Goal: Answer question/provide support: Share knowledge or assist other users

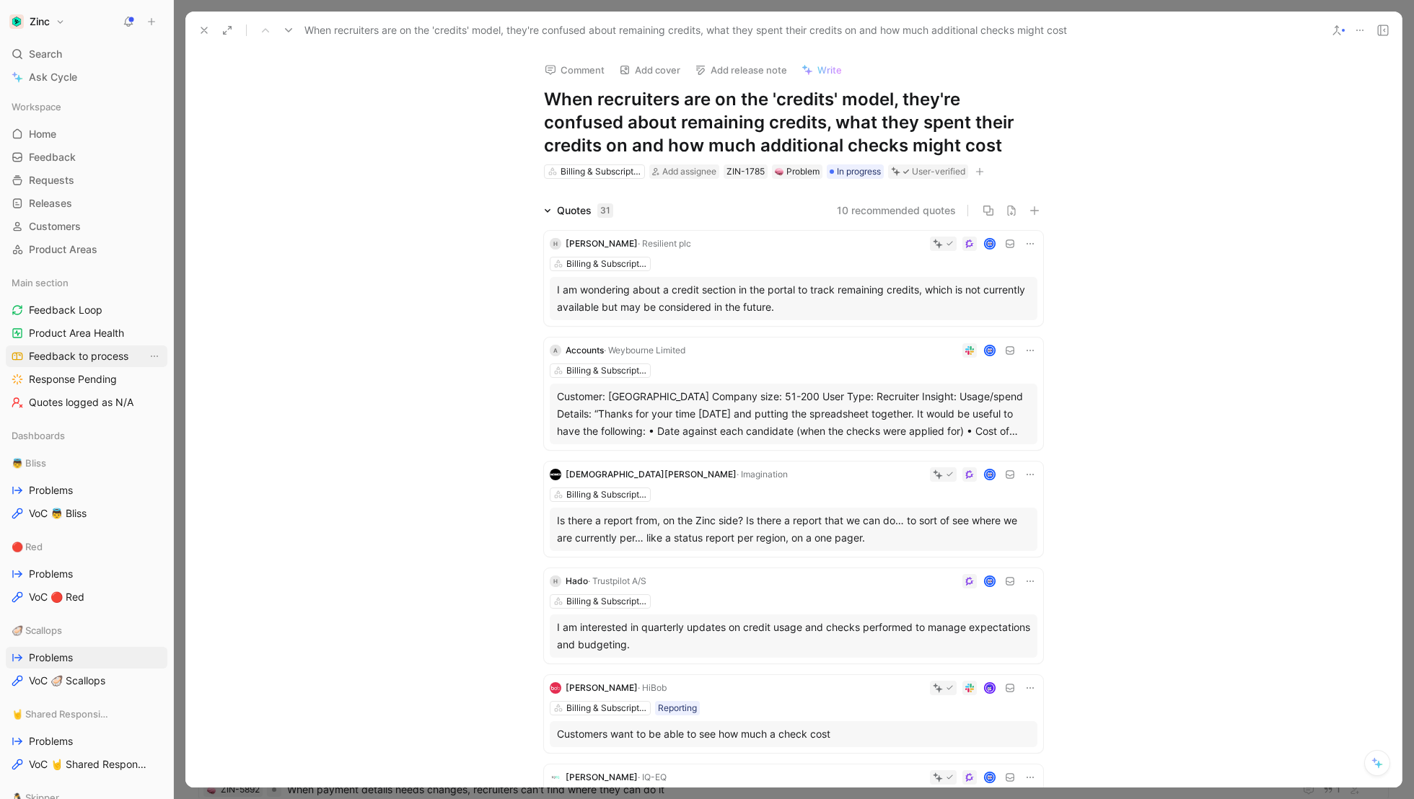
click at [55, 348] on link "Feedback to process" at bounding box center [87, 357] width 162 height 22
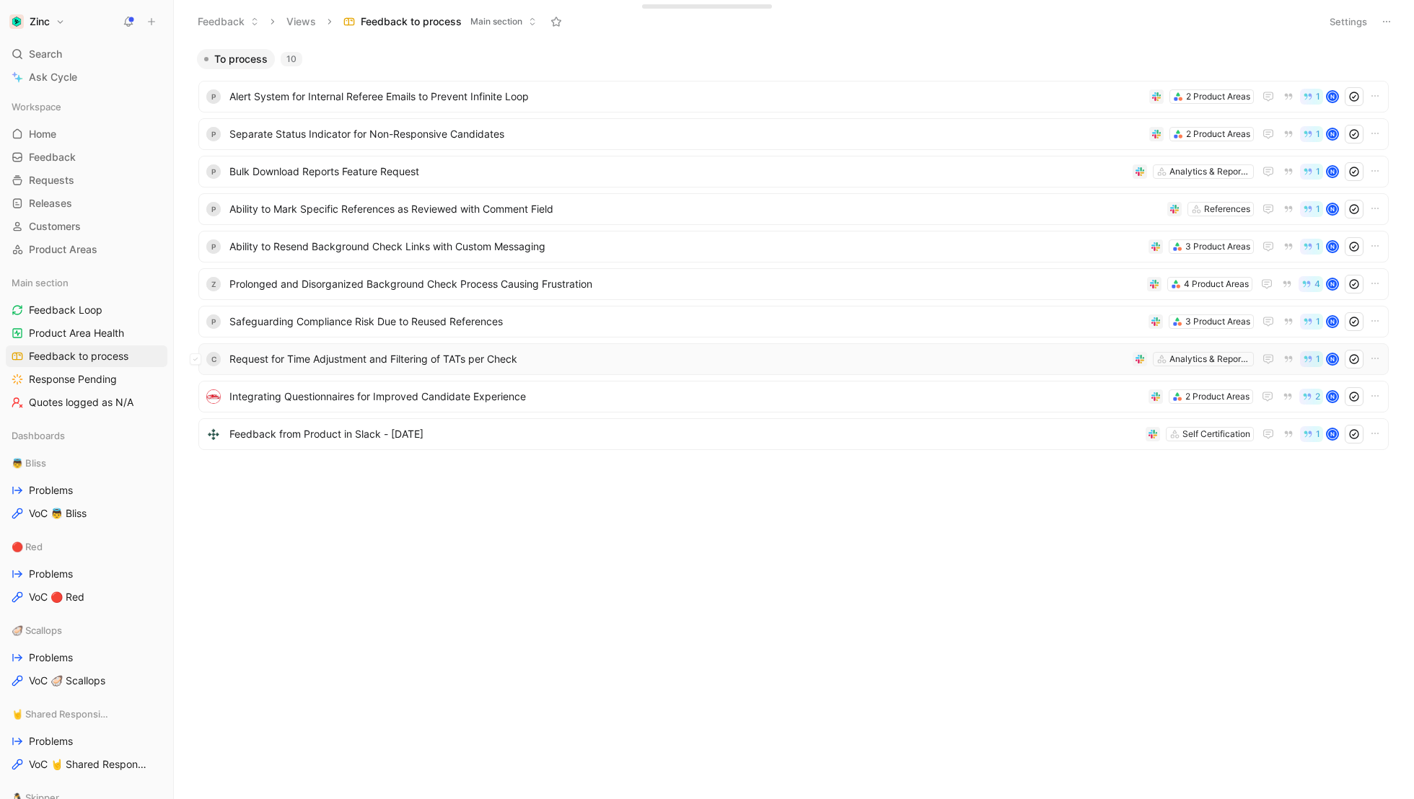
click at [246, 367] on span "Request for Time Adjustment and Filtering of TATs per Check" at bounding box center [678, 359] width 898 height 17
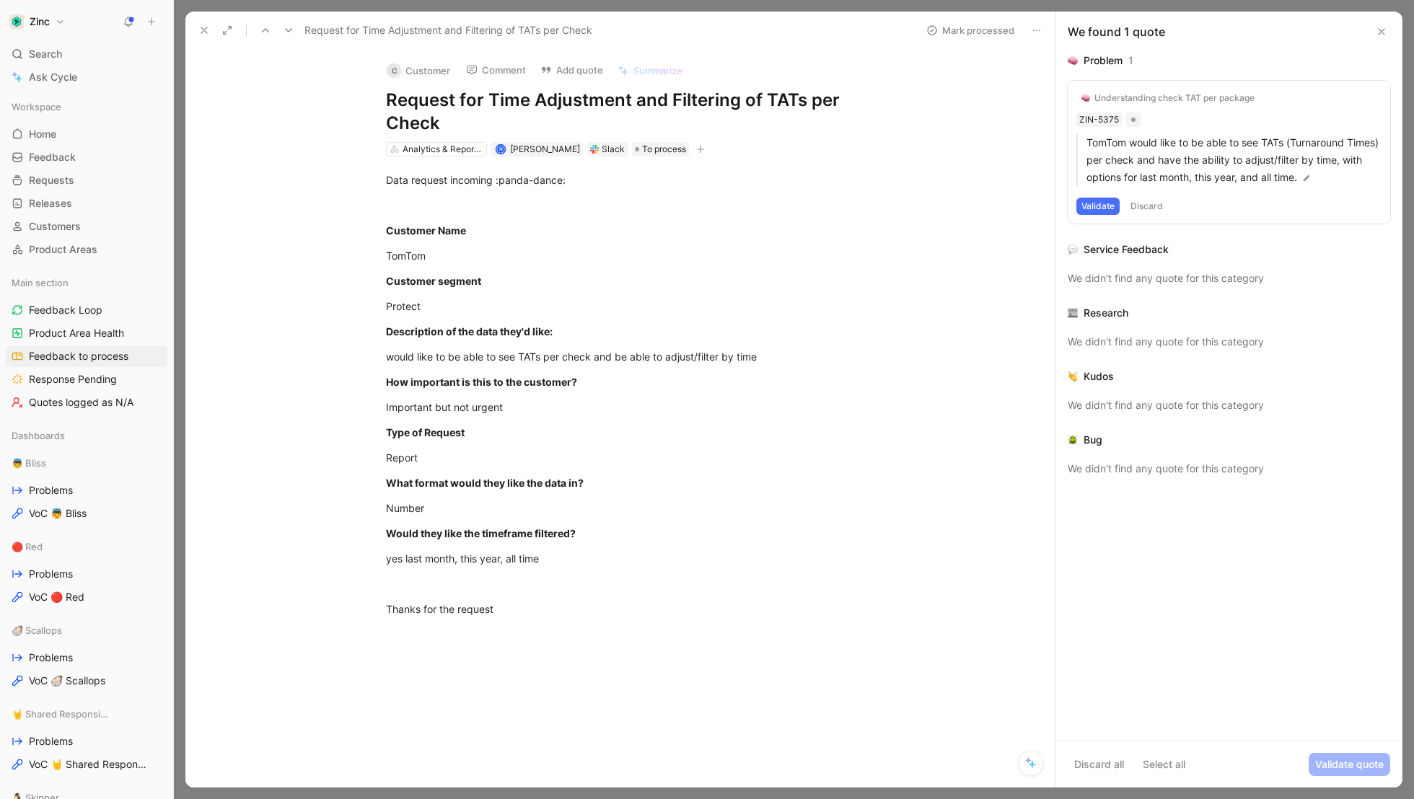
click at [414, 68] on button "C Customer" at bounding box center [418, 71] width 76 height 22
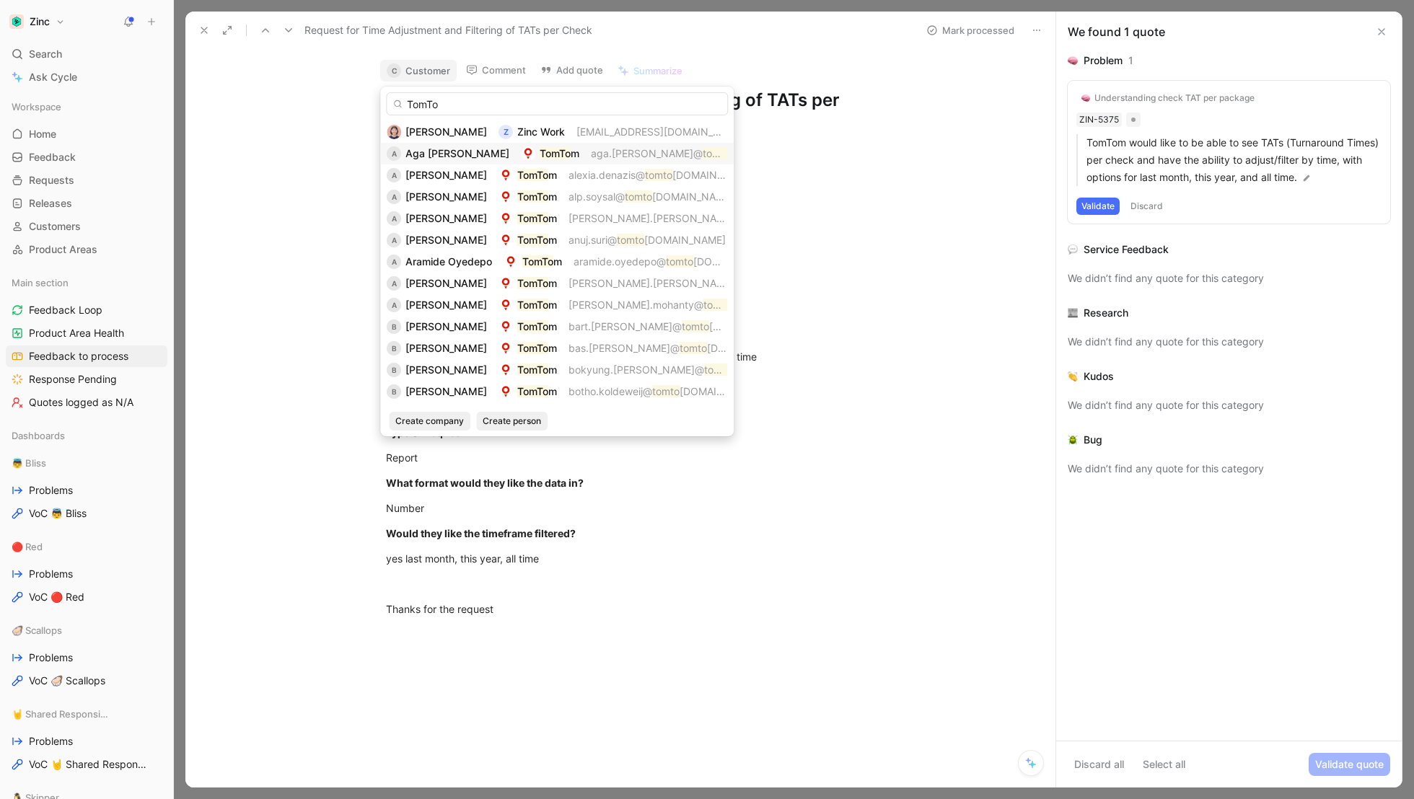
type input "TomTo"
click at [426, 155] on span "Aga [PERSON_NAME]" at bounding box center [457, 153] width 104 height 12
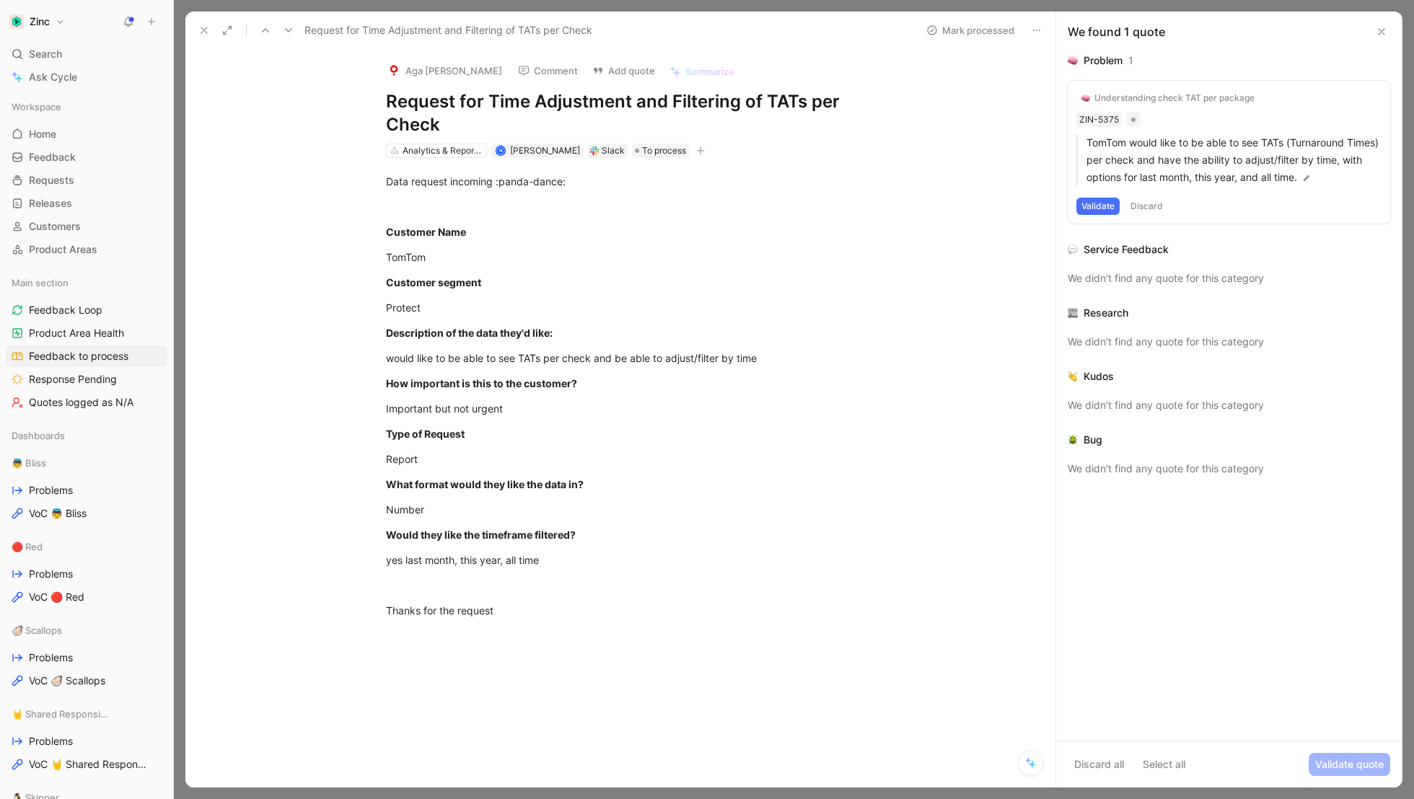
click at [198, 29] on icon at bounding box center [204, 31] width 12 height 12
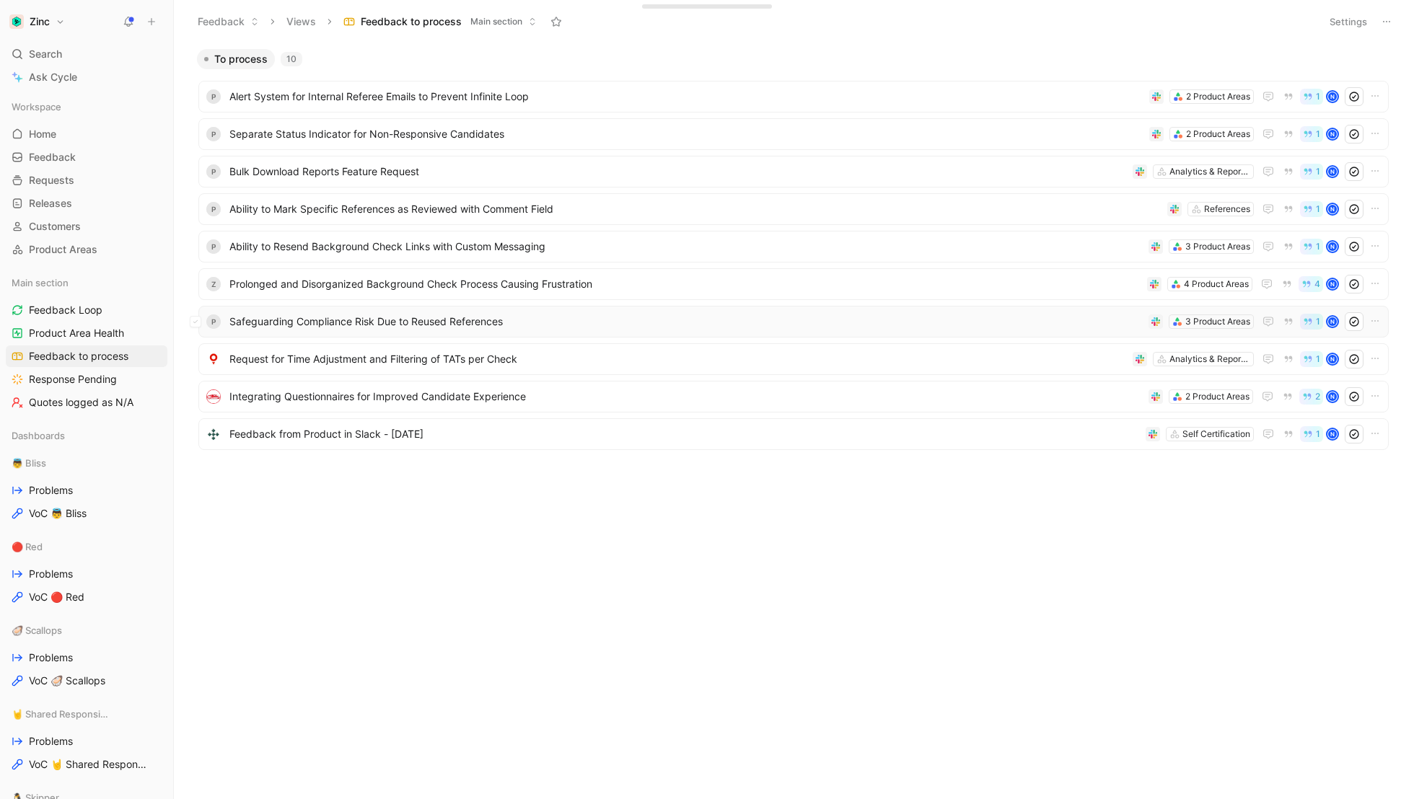
click at [255, 317] on span "Safeguarding Compliance Risk Due to Reused References" at bounding box center [685, 321] width 913 height 17
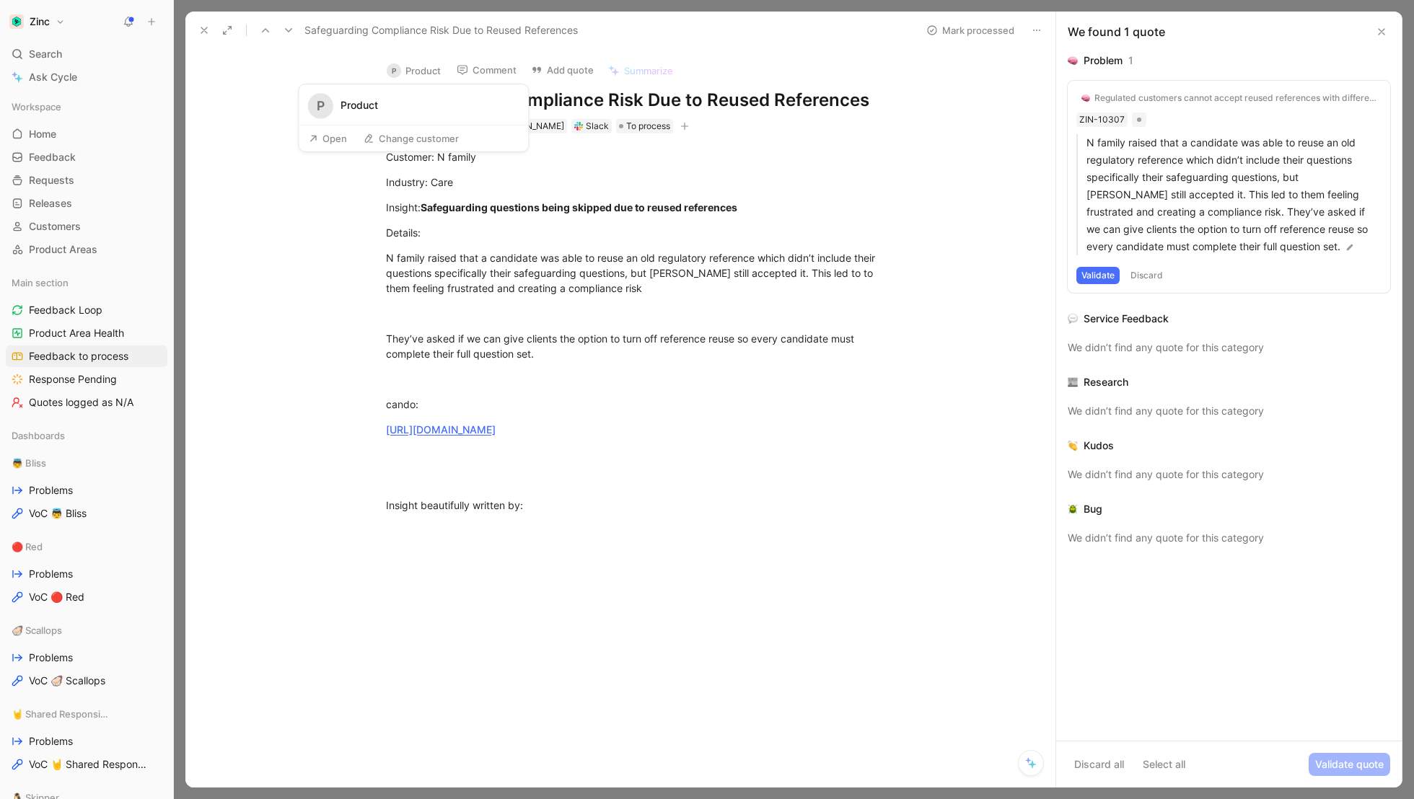
click at [424, 68] on button "P Product" at bounding box center [413, 71] width 67 height 22
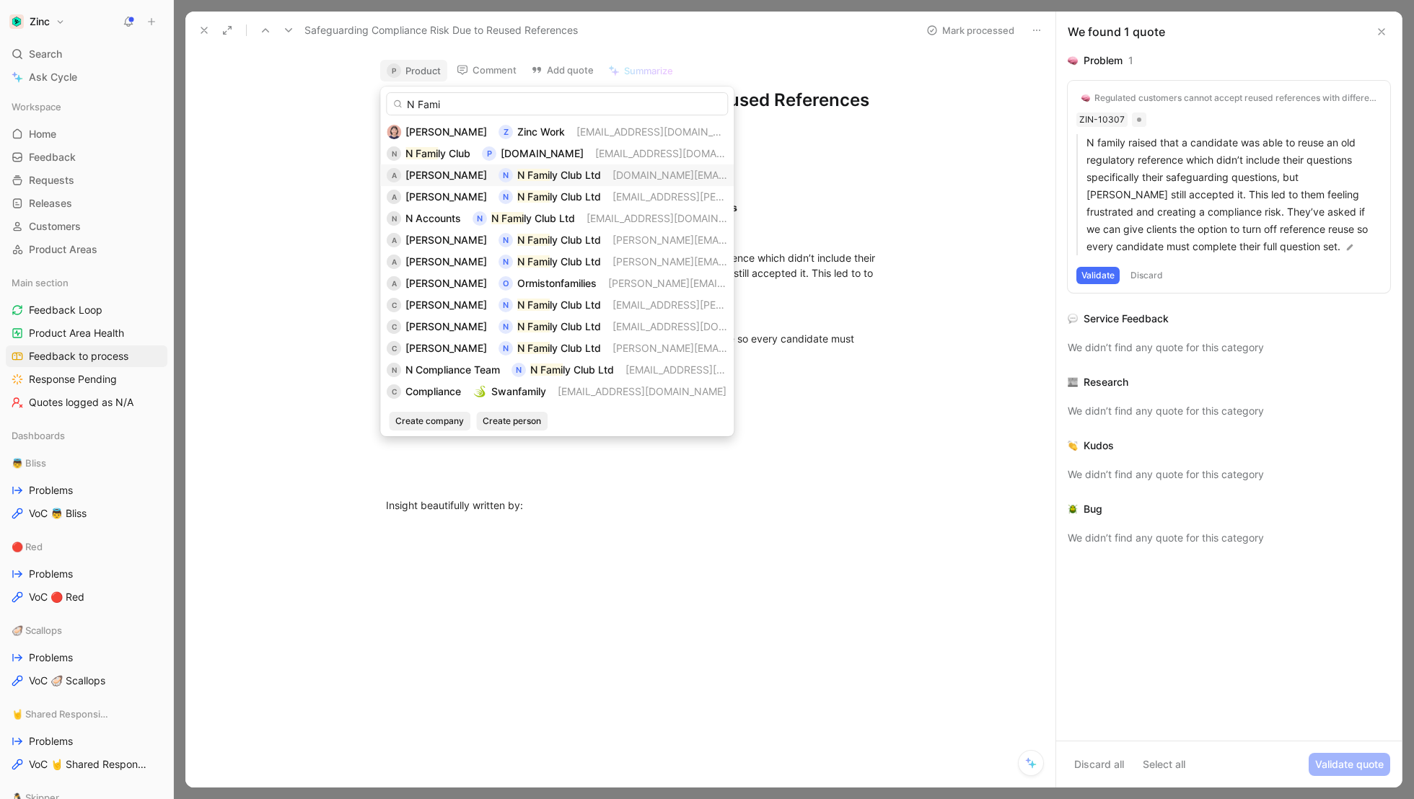
type input "N Fami"
click at [445, 176] on span "[PERSON_NAME]" at bounding box center [446, 175] width 82 height 12
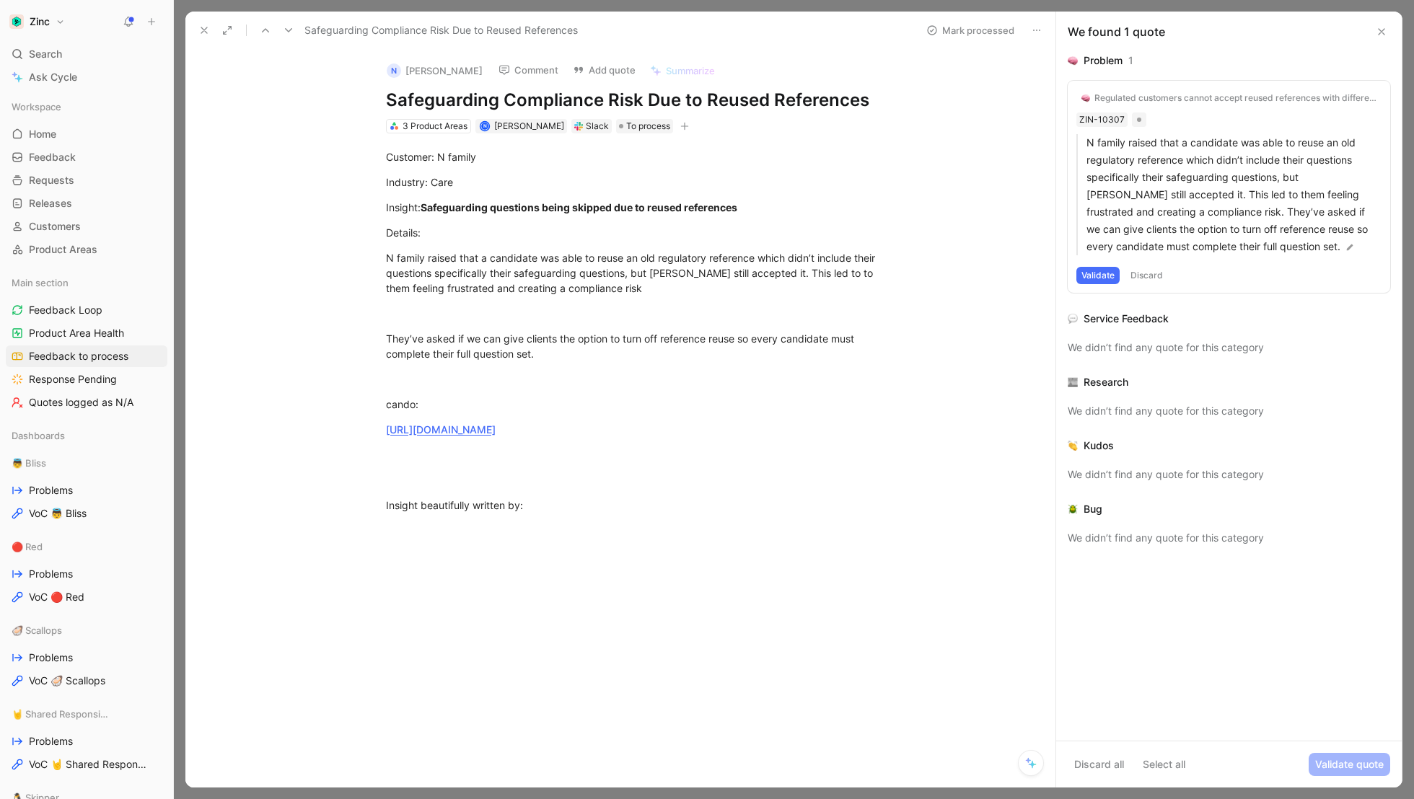
click at [198, 27] on icon at bounding box center [204, 31] width 12 height 12
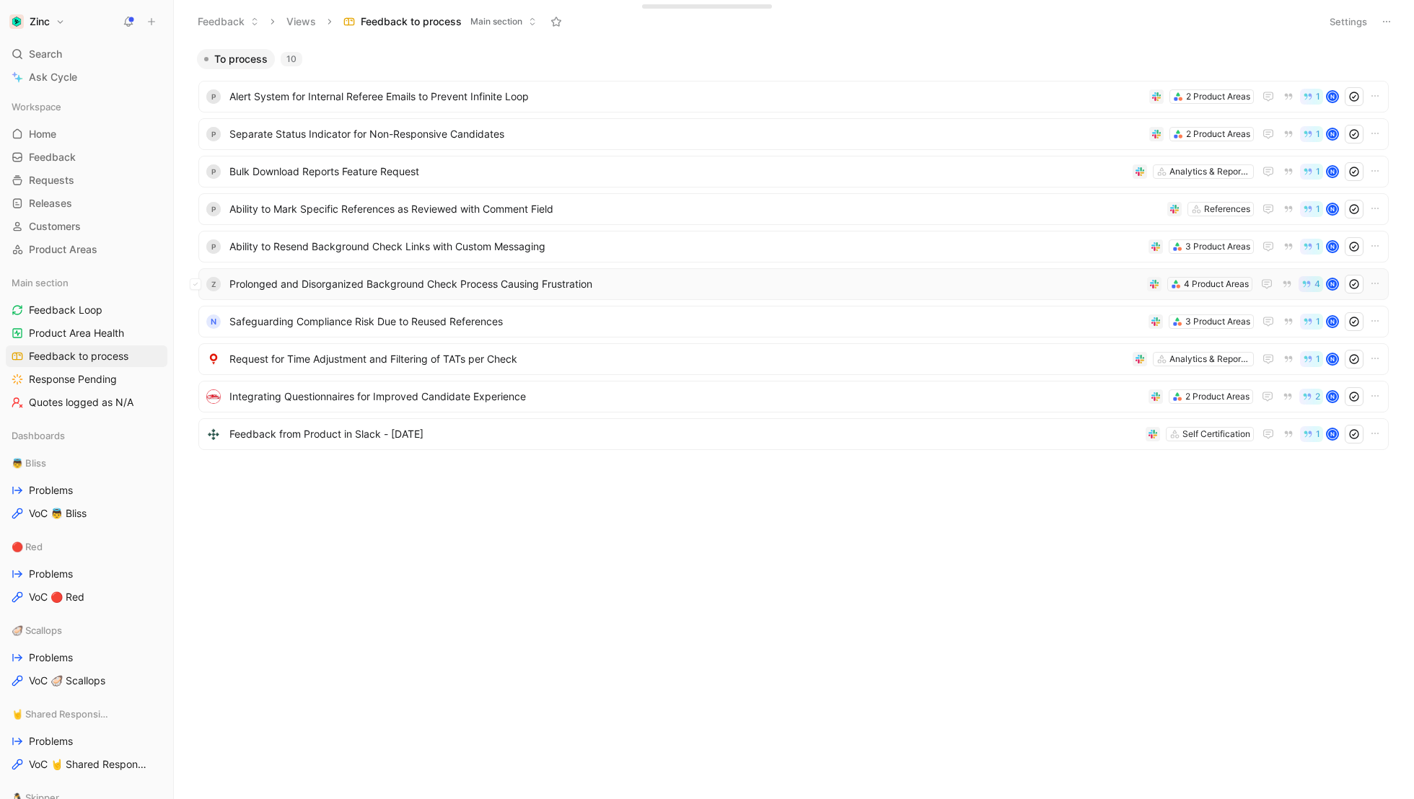
click at [255, 284] on span "Prolonged and Disorganized Background Check Process Causing Frustration" at bounding box center [685, 284] width 912 height 17
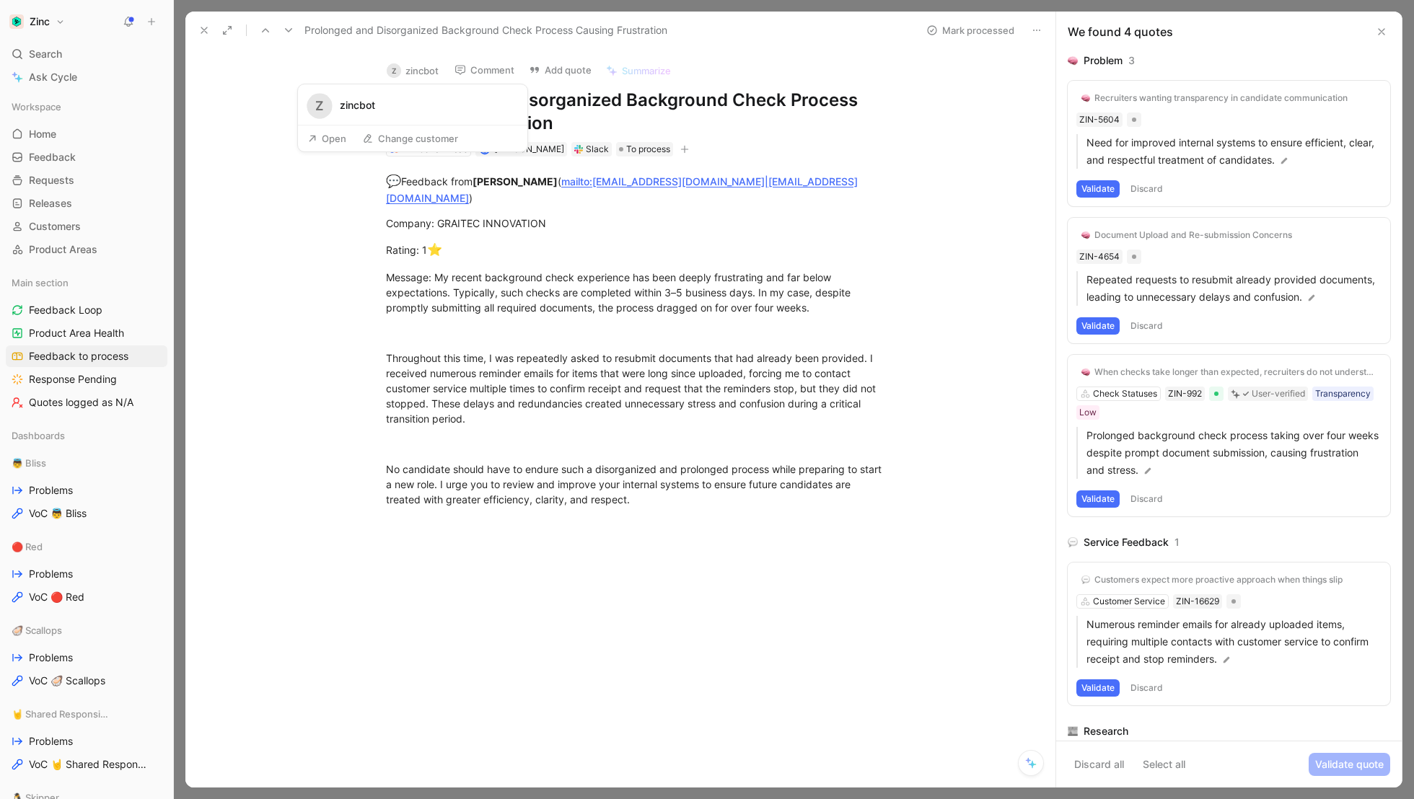
click at [416, 69] on button "z zincbot" at bounding box center [412, 71] width 65 height 22
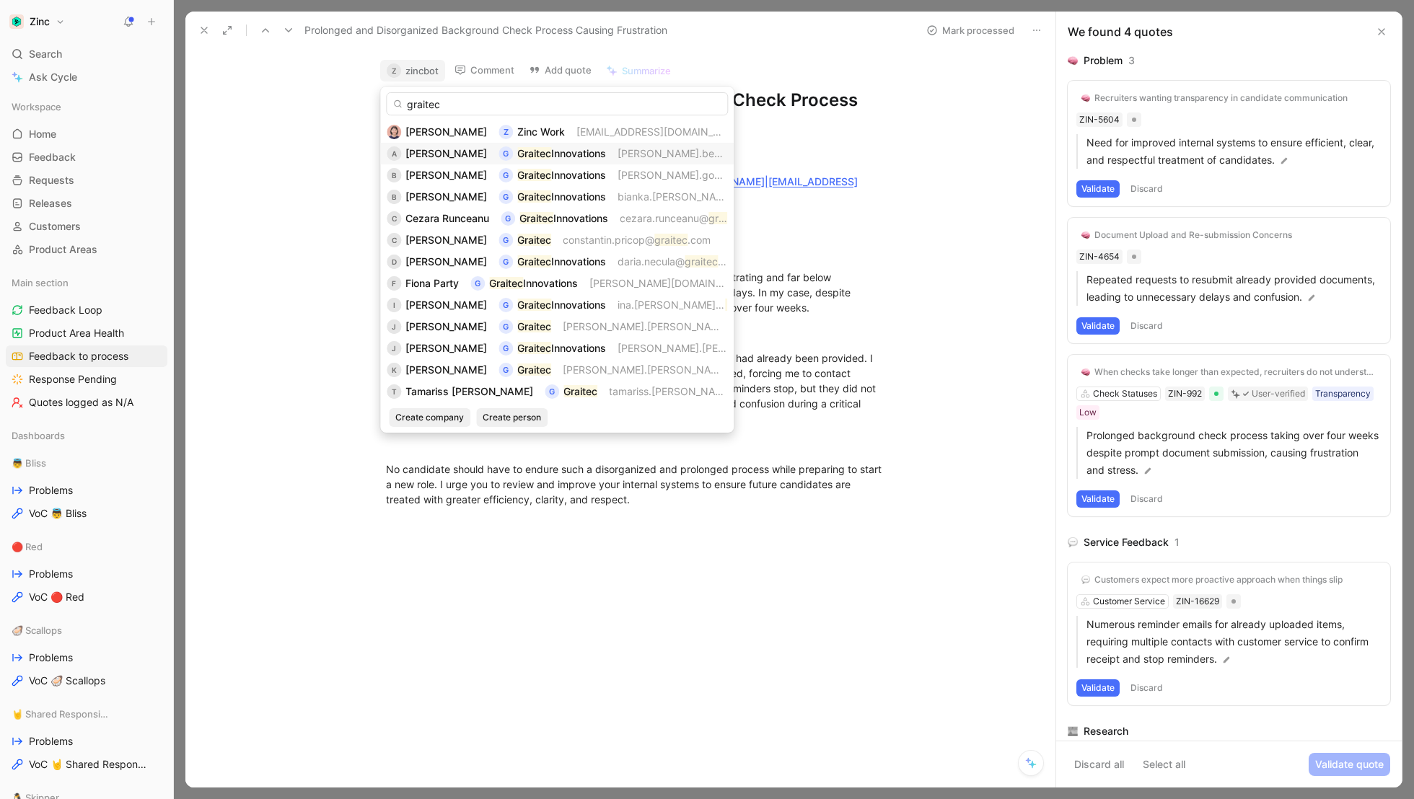
type input "graitec"
click at [551, 151] on mark "Graitec" at bounding box center [534, 153] width 34 height 12
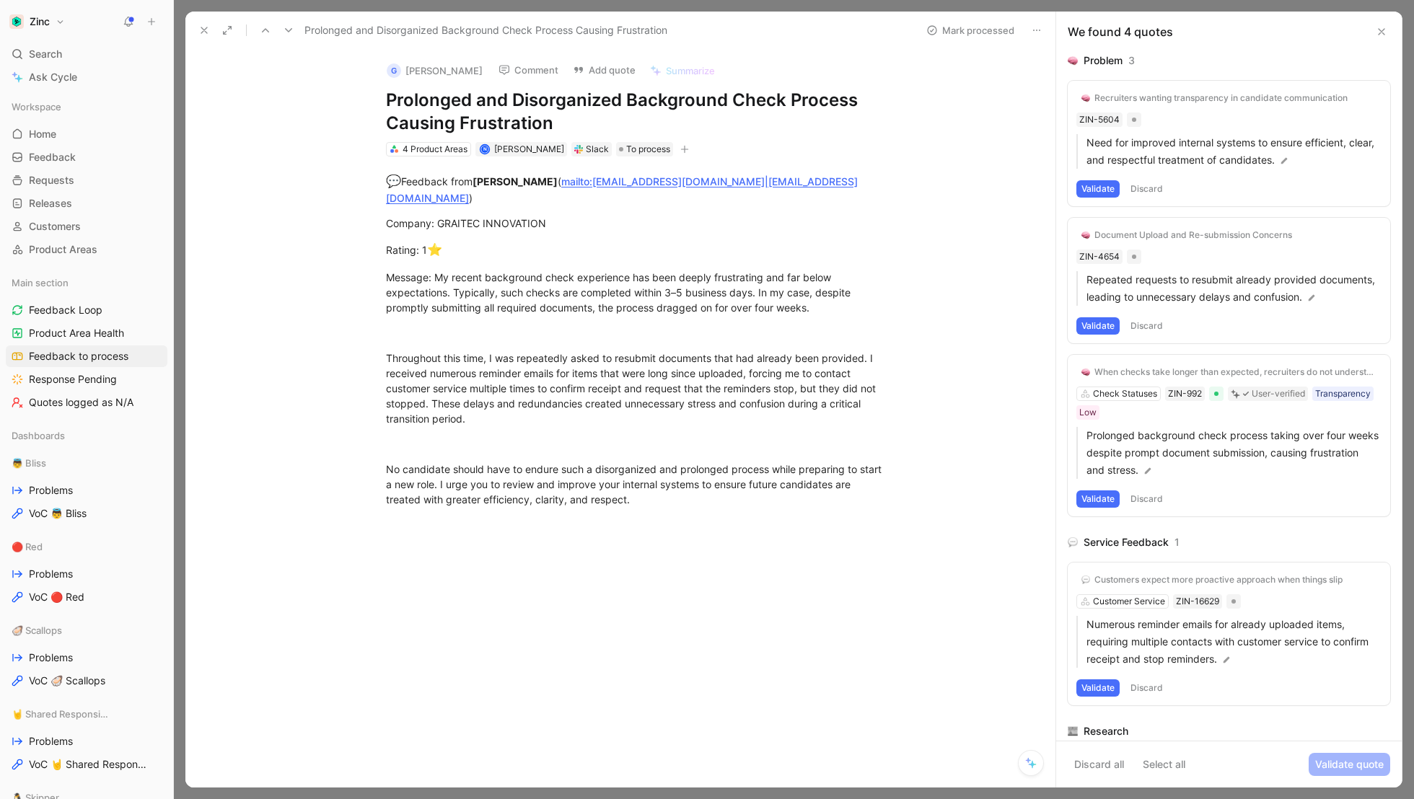
click at [200, 23] on button at bounding box center [204, 30] width 20 height 20
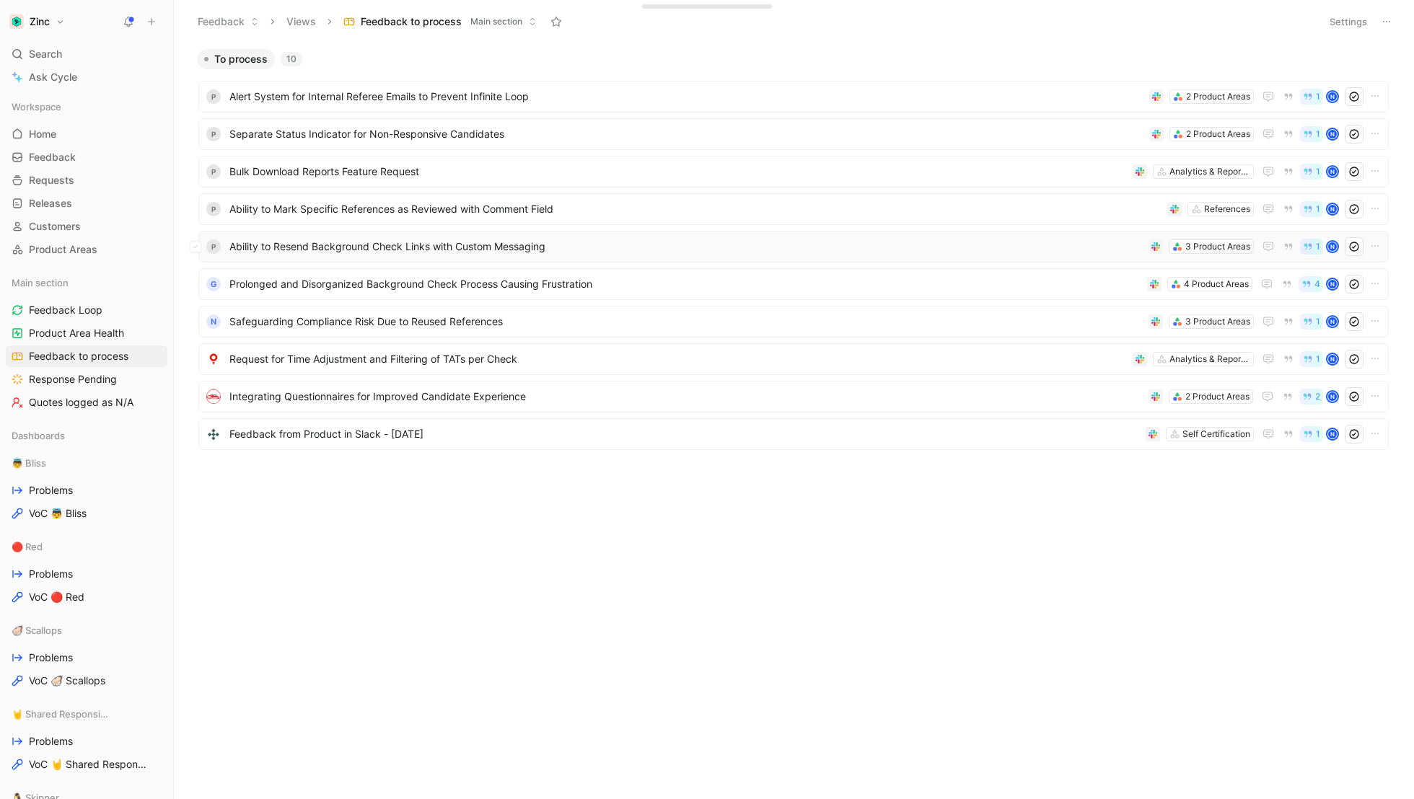
click at [256, 245] on span "Ability to Resend Background Check Links with Custom Messaging" at bounding box center [685, 246] width 913 height 17
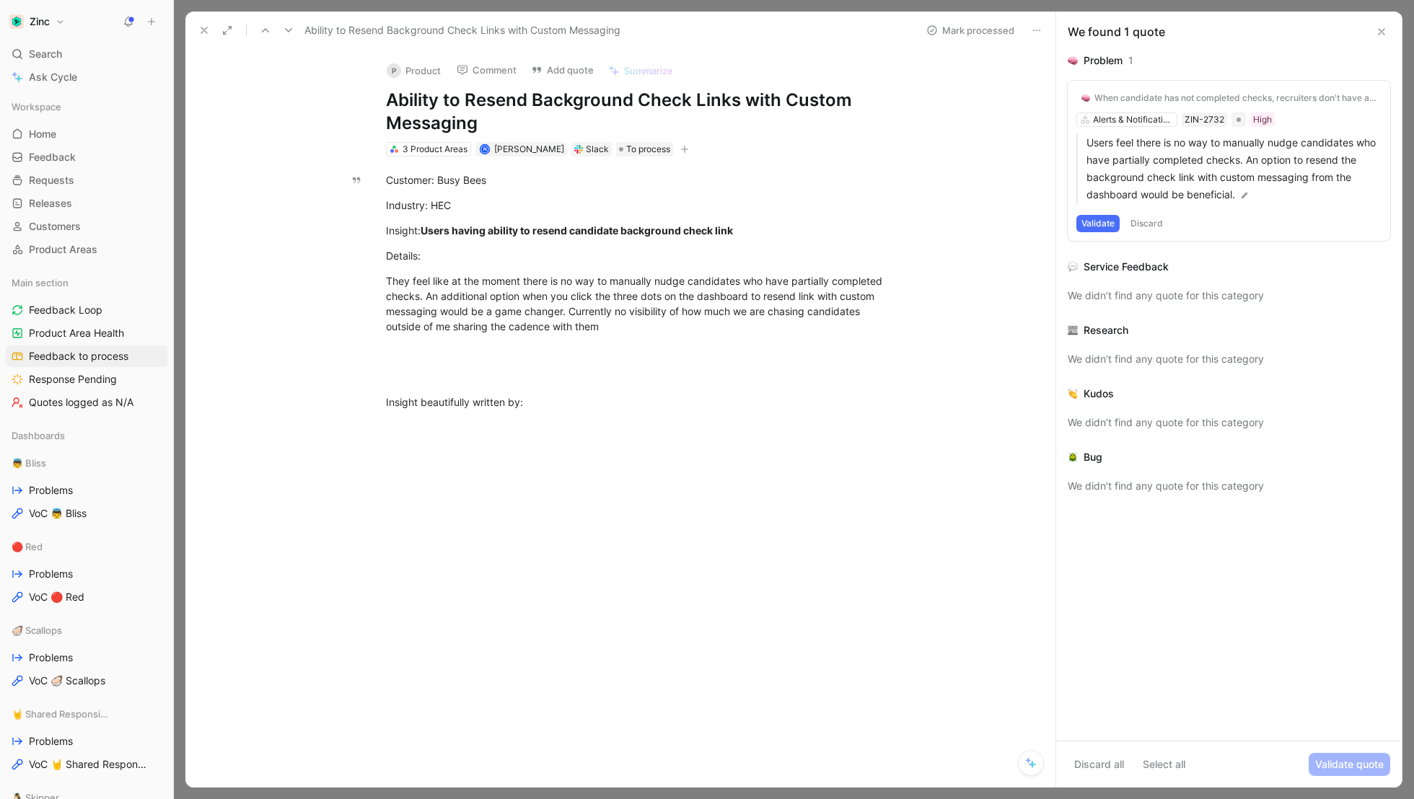
click at [422, 60] on button "P Product" at bounding box center [413, 71] width 67 height 22
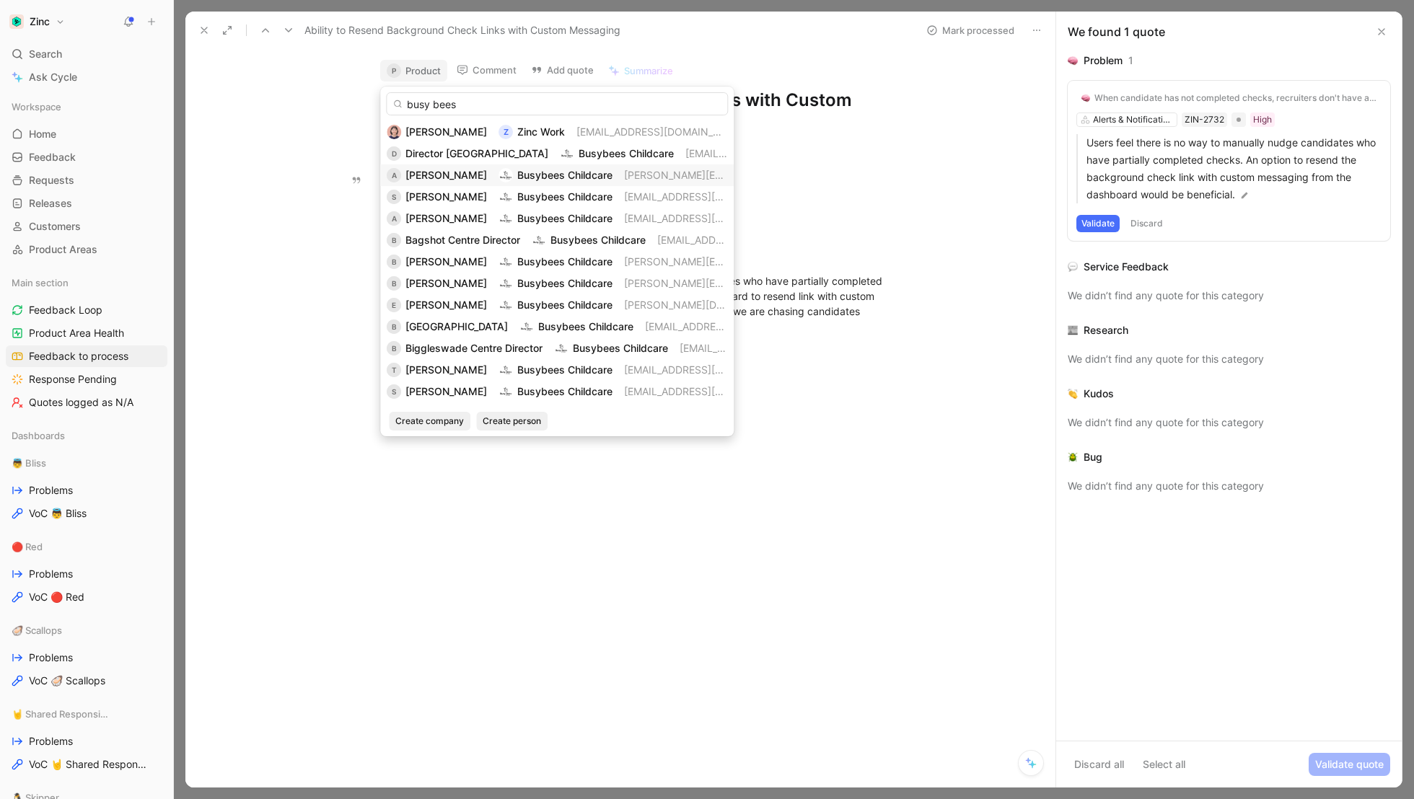
type input "busy bees"
click at [429, 170] on span "[PERSON_NAME]" at bounding box center [446, 175] width 82 height 12
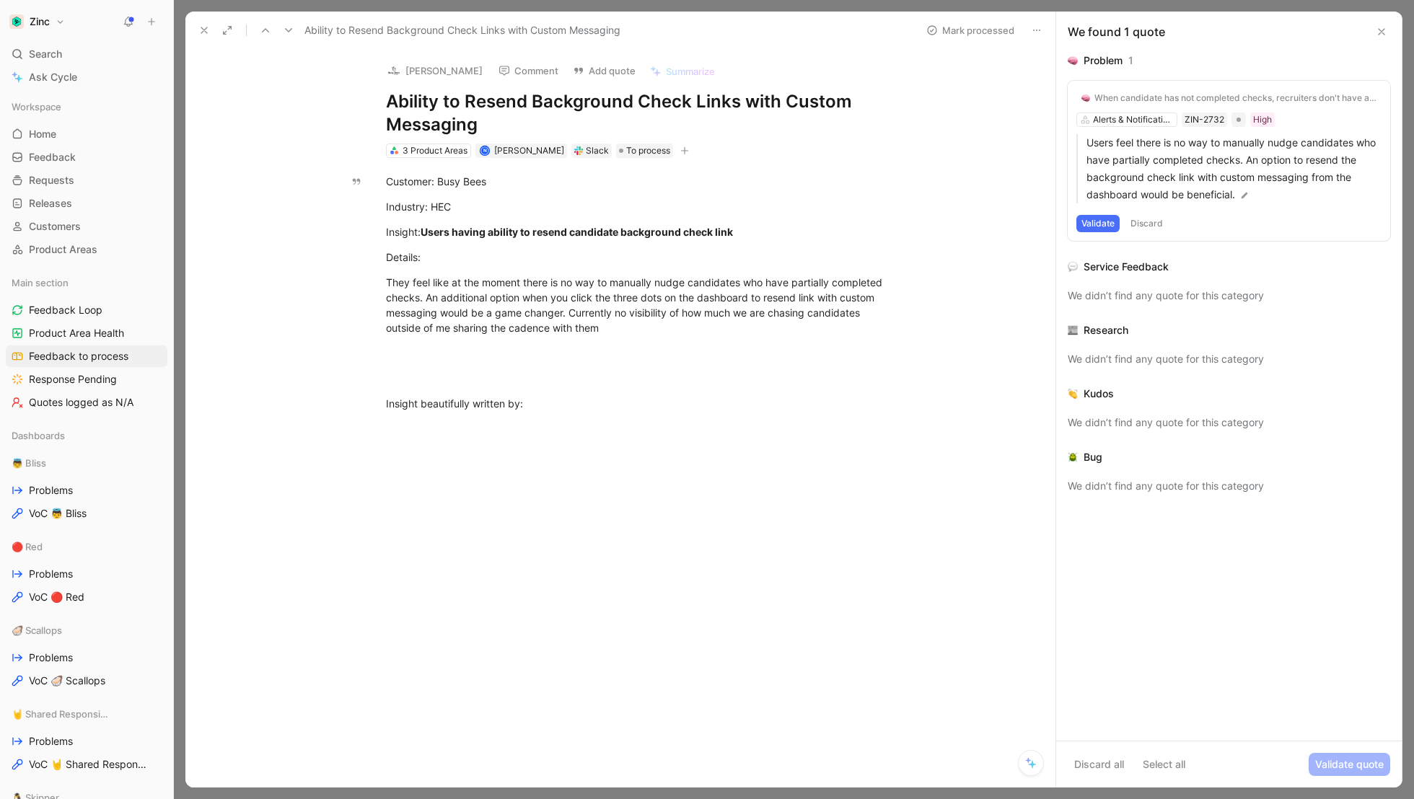
click at [204, 30] on use at bounding box center [204, 30] width 6 height 6
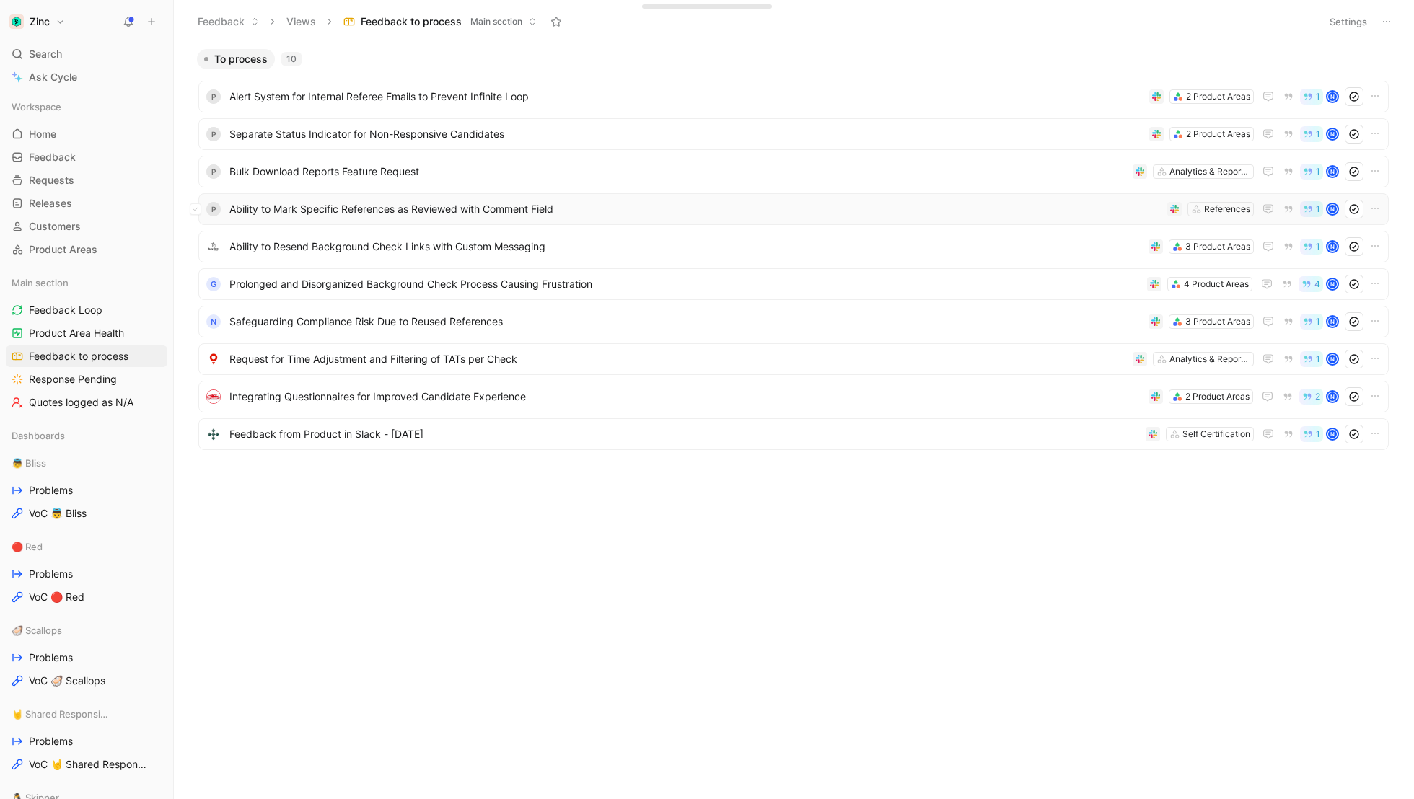
click at [260, 202] on span "Ability to Mark Specific References as Reviewed with Comment Field" at bounding box center [695, 209] width 932 height 17
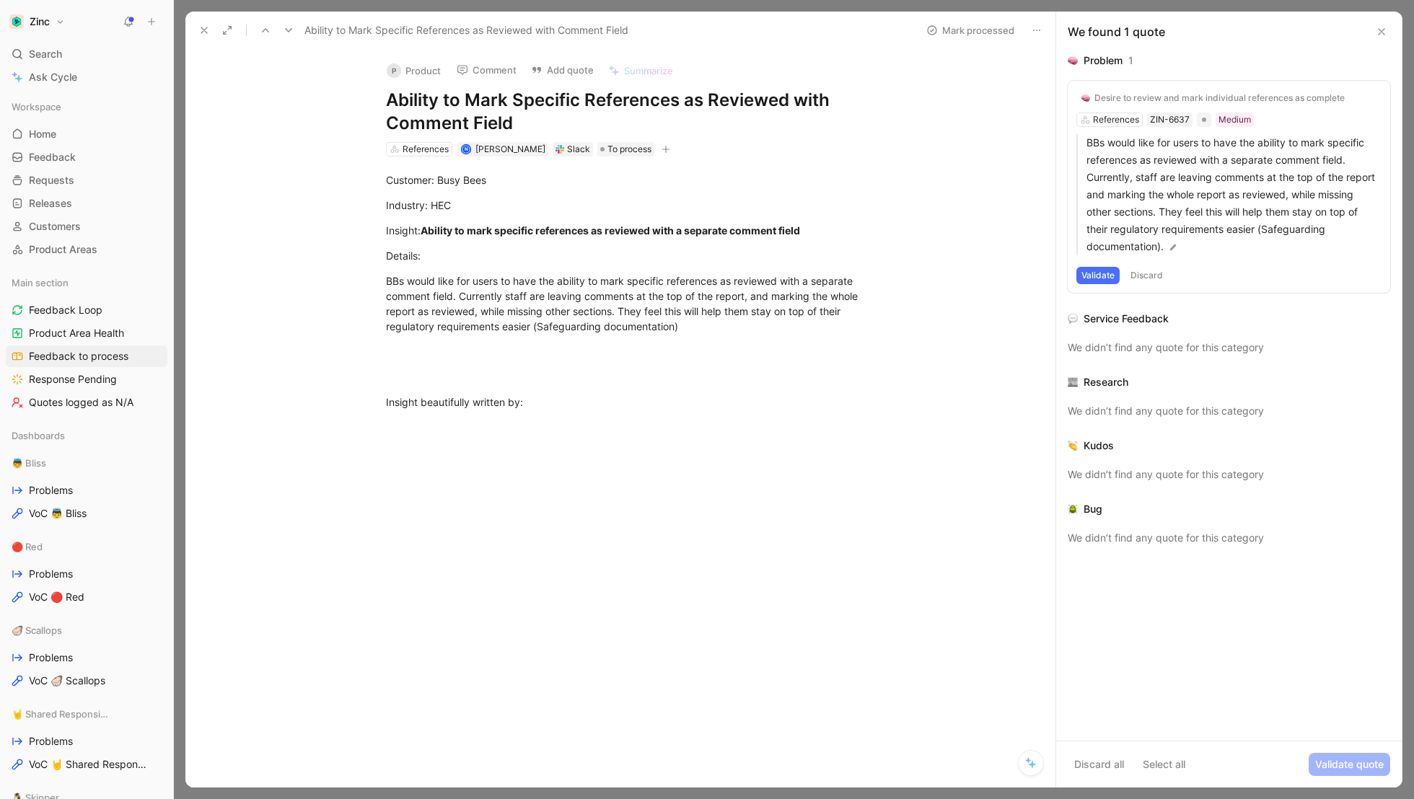
click at [419, 69] on button "P Product" at bounding box center [413, 71] width 67 height 22
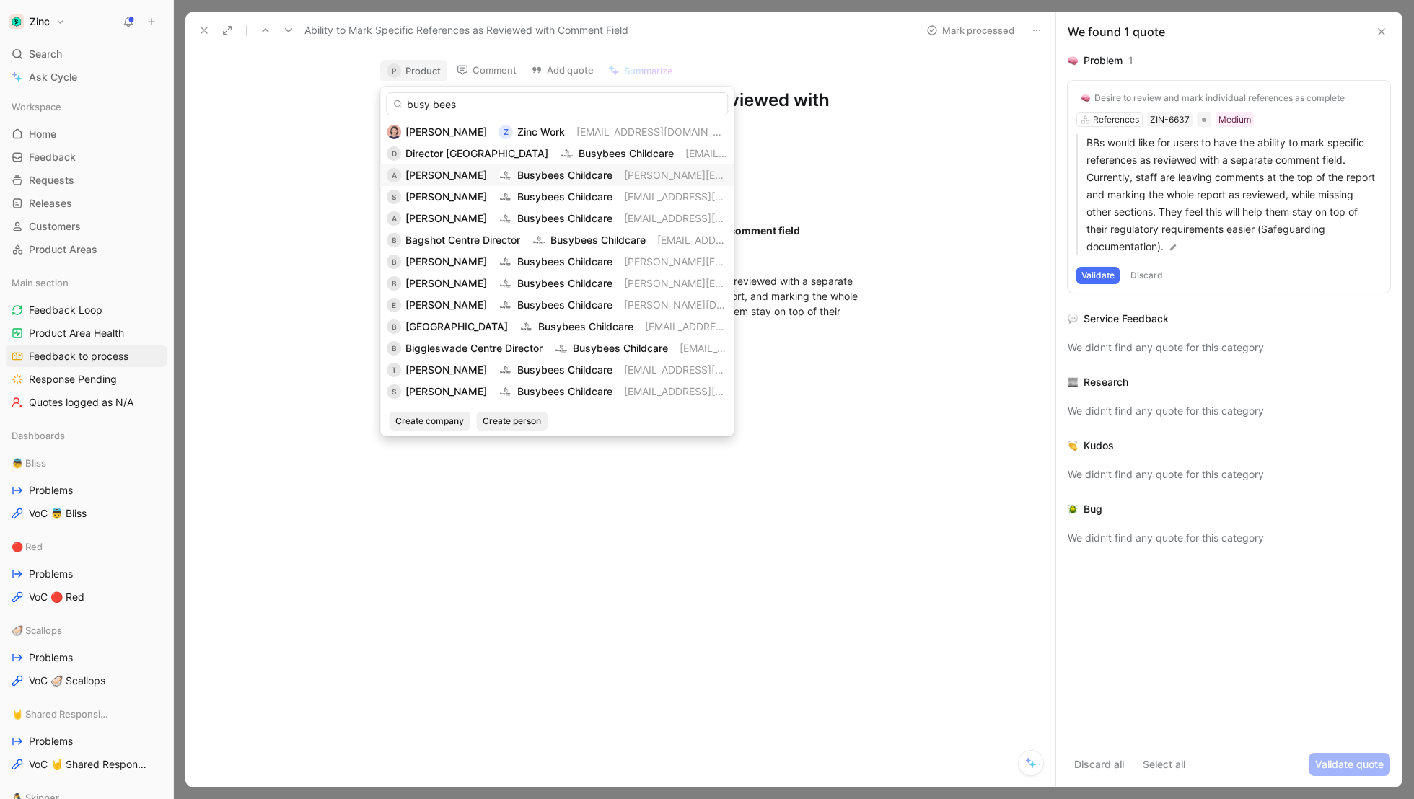
type input "busy bees"
click at [444, 175] on span "[PERSON_NAME]" at bounding box center [446, 175] width 82 height 12
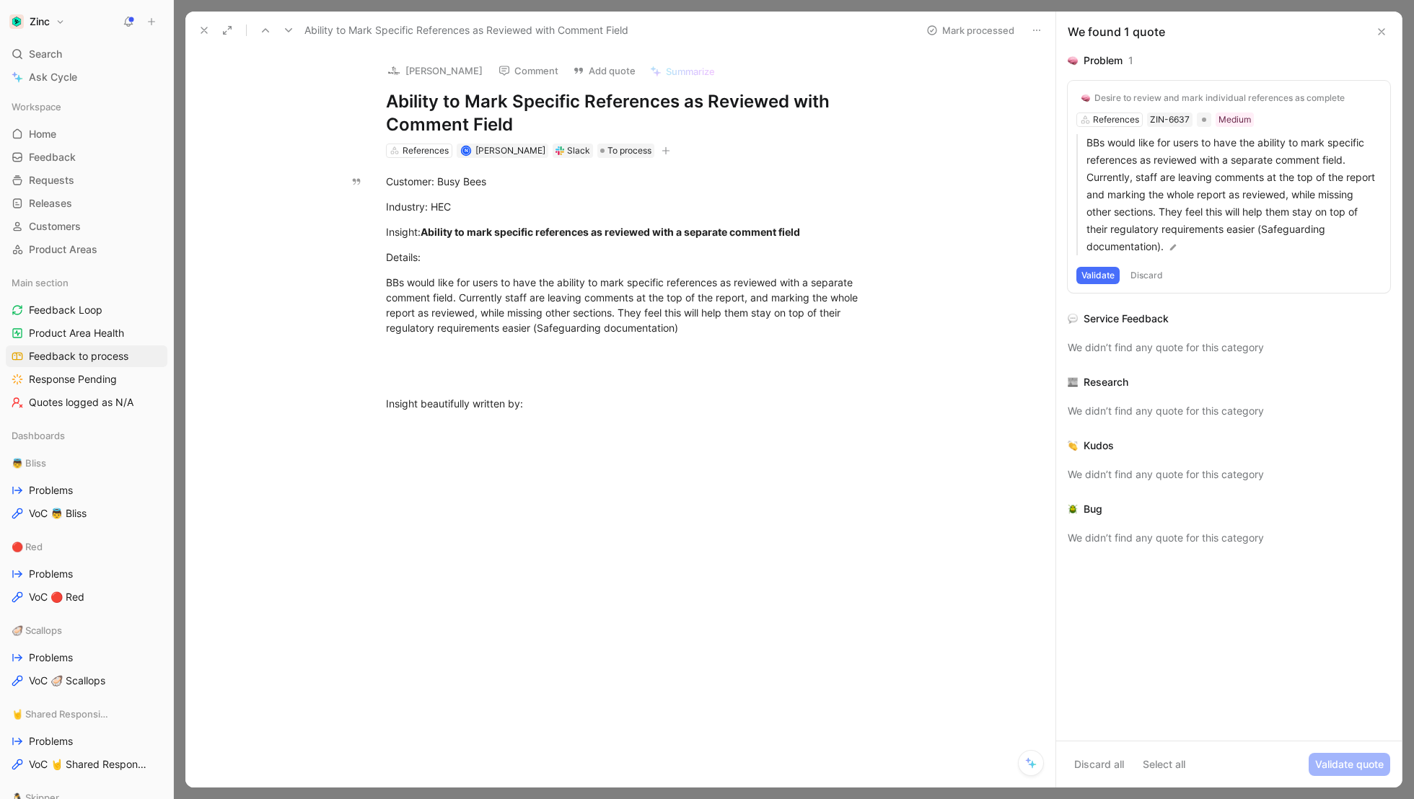
click at [203, 30] on use at bounding box center [204, 30] width 6 height 6
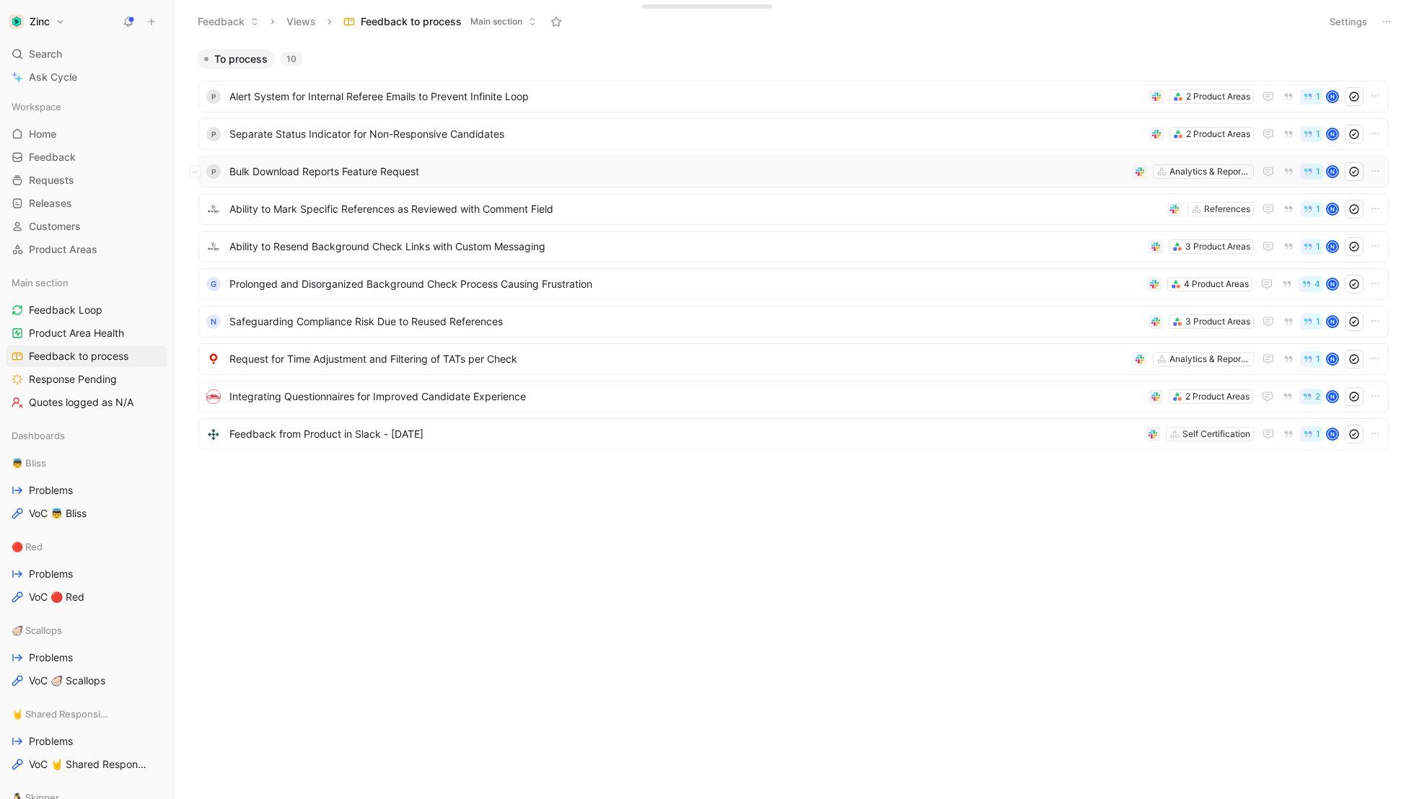
click at [268, 167] on span "Bulk Download Reports Feature Request" at bounding box center [678, 171] width 898 height 17
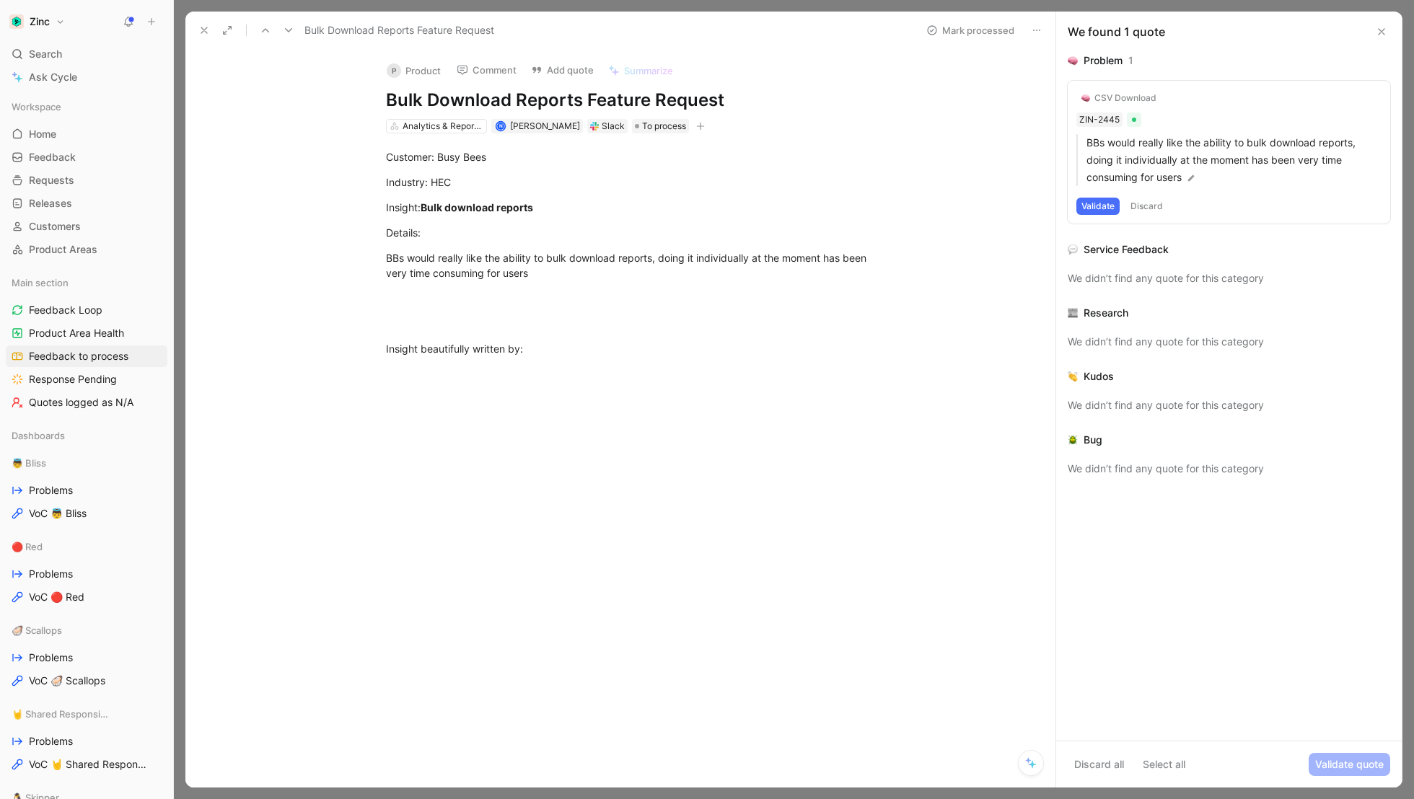
click at [423, 69] on button "P Product" at bounding box center [413, 71] width 67 height 22
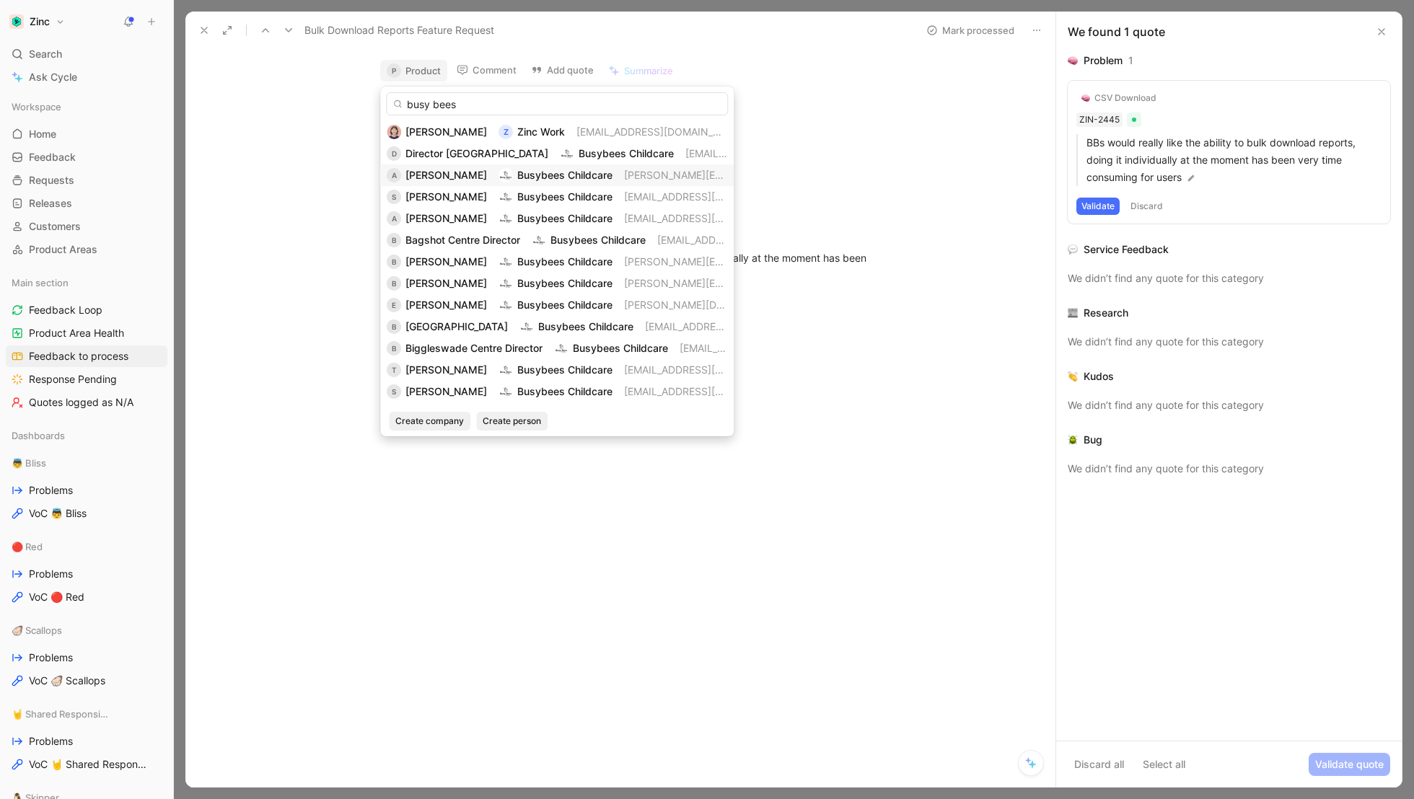
type input "busy bees"
click at [434, 174] on span "[PERSON_NAME]" at bounding box center [446, 175] width 82 height 12
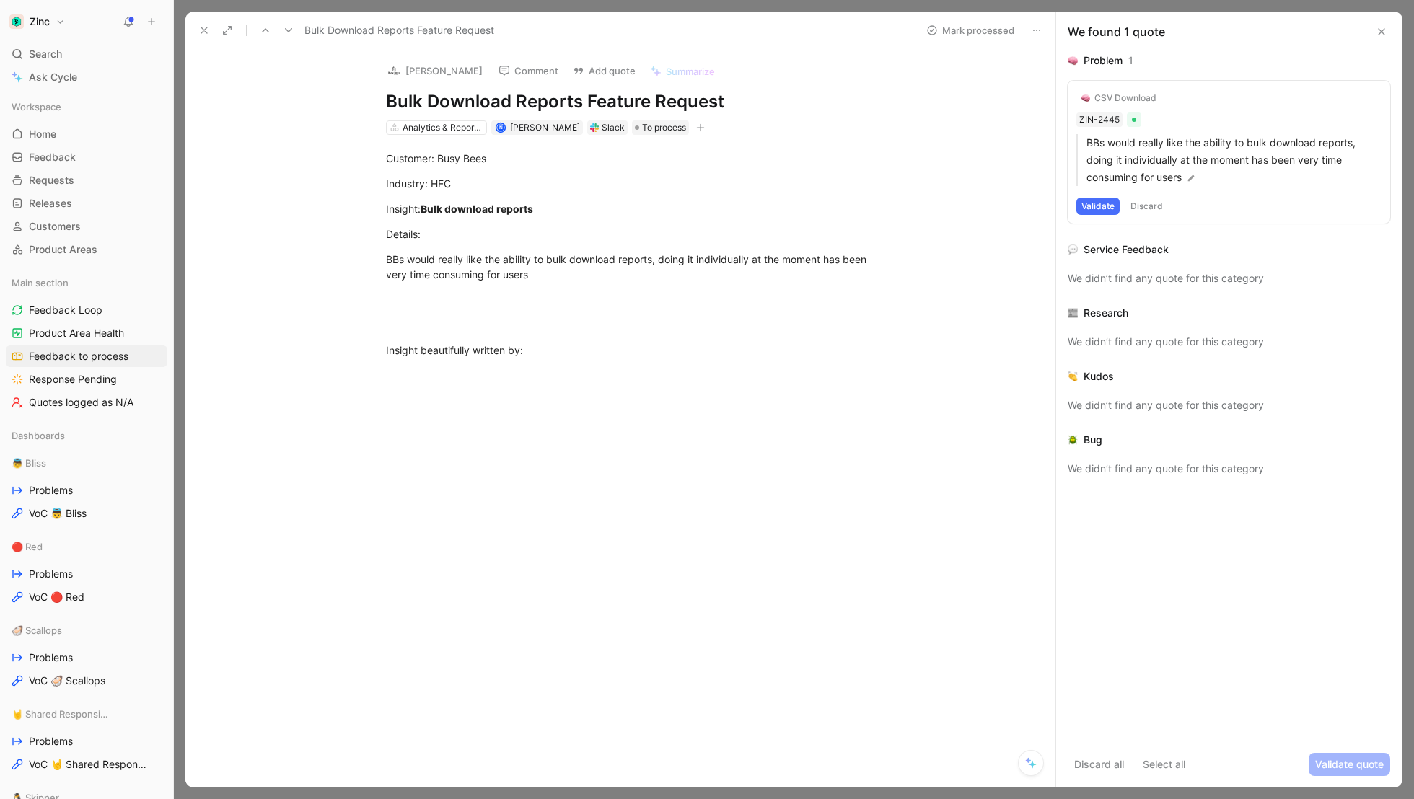
click at [199, 32] on icon at bounding box center [204, 31] width 12 height 12
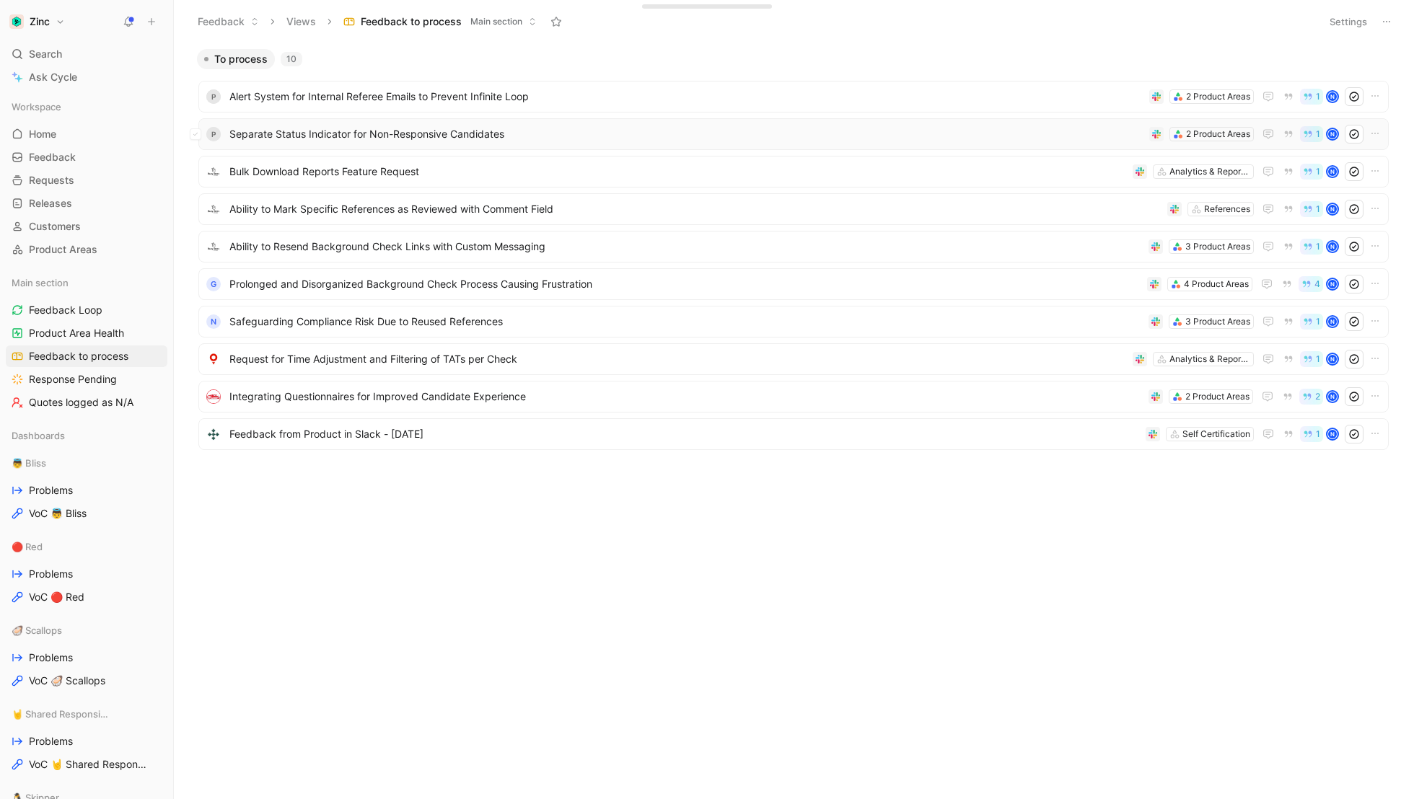
click at [282, 133] on span "Separate Status Indicator for Non-Responsive Candidates" at bounding box center [686, 134] width 914 height 17
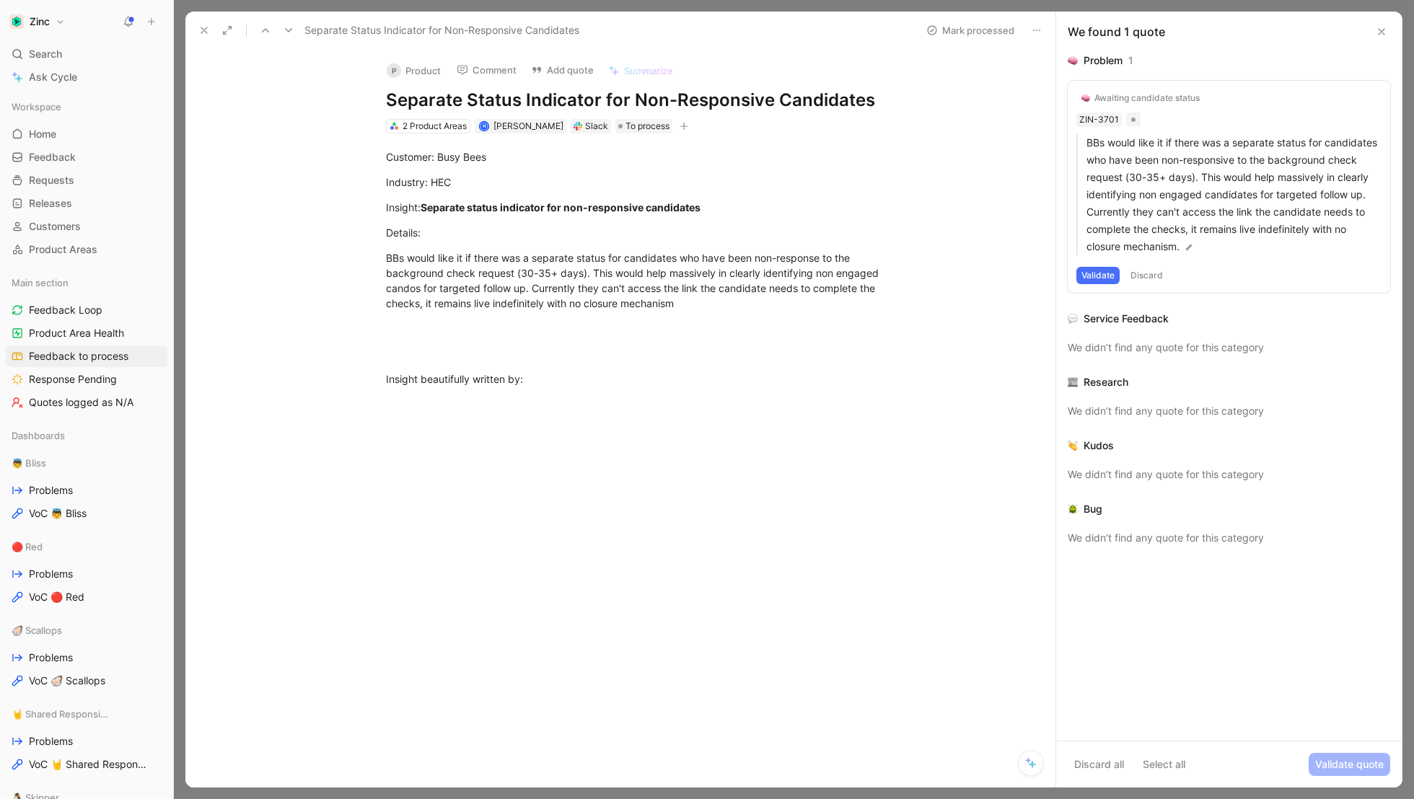
click at [403, 63] on button "P Product" at bounding box center [413, 71] width 67 height 22
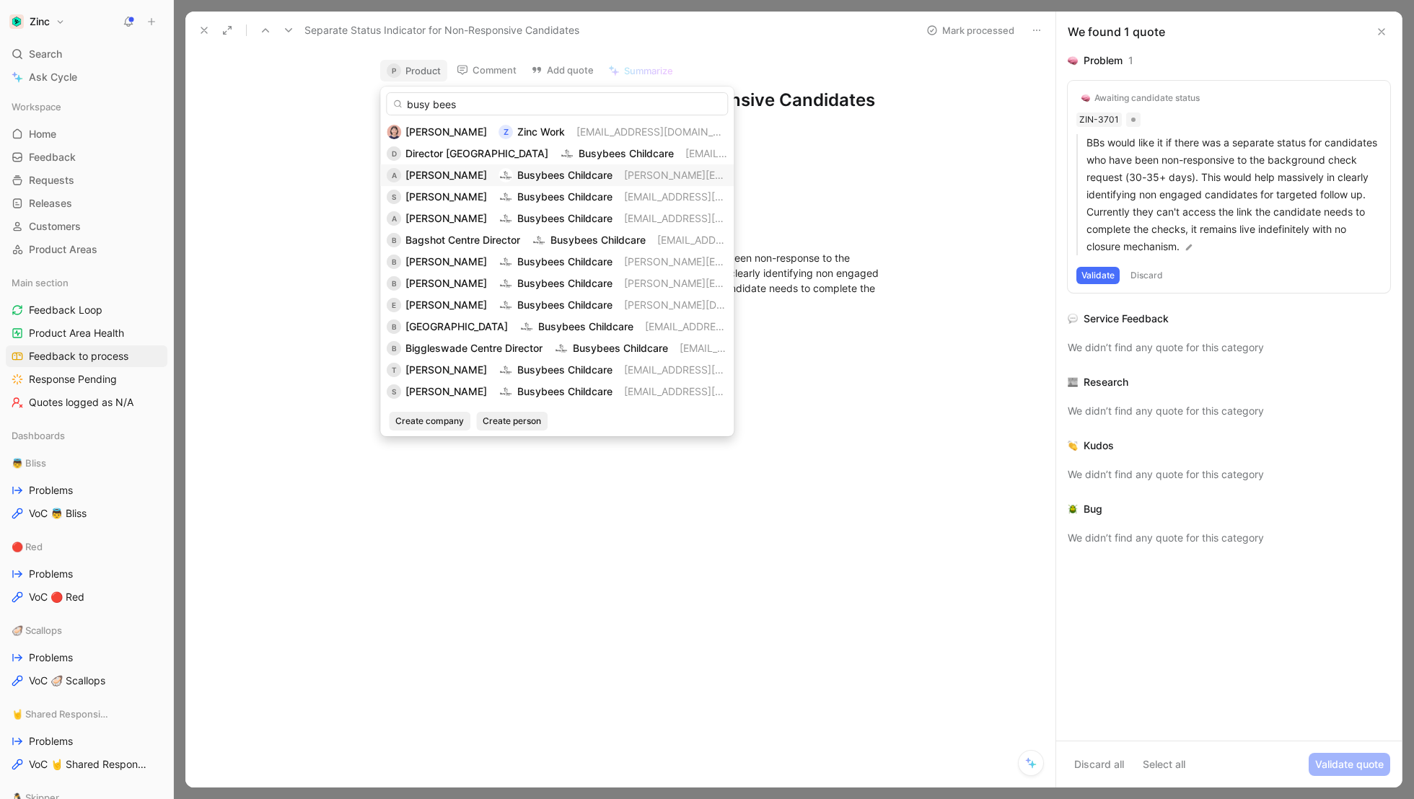
type input "busy bees"
click at [417, 172] on span "[PERSON_NAME]" at bounding box center [446, 175] width 82 height 12
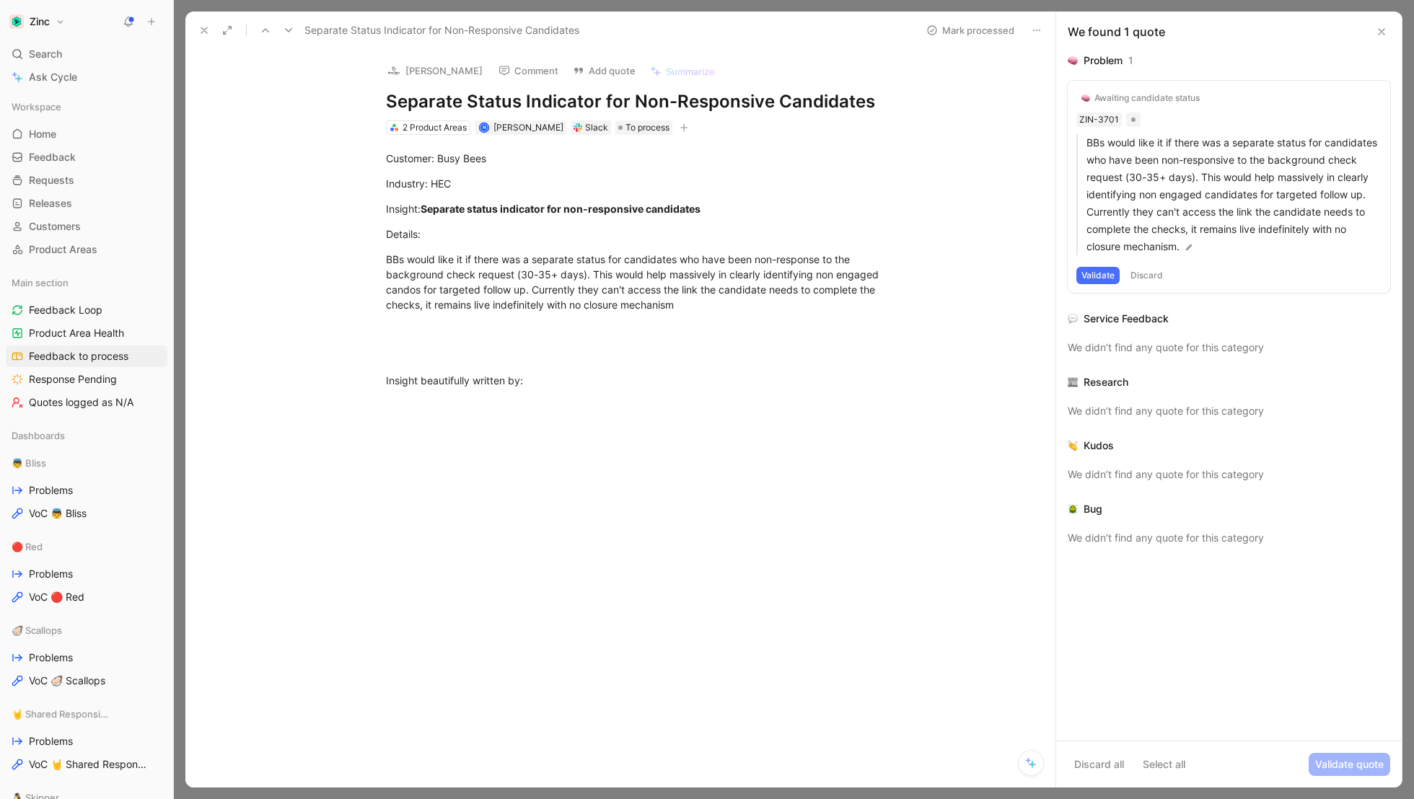
click at [201, 29] on icon at bounding box center [204, 31] width 12 height 12
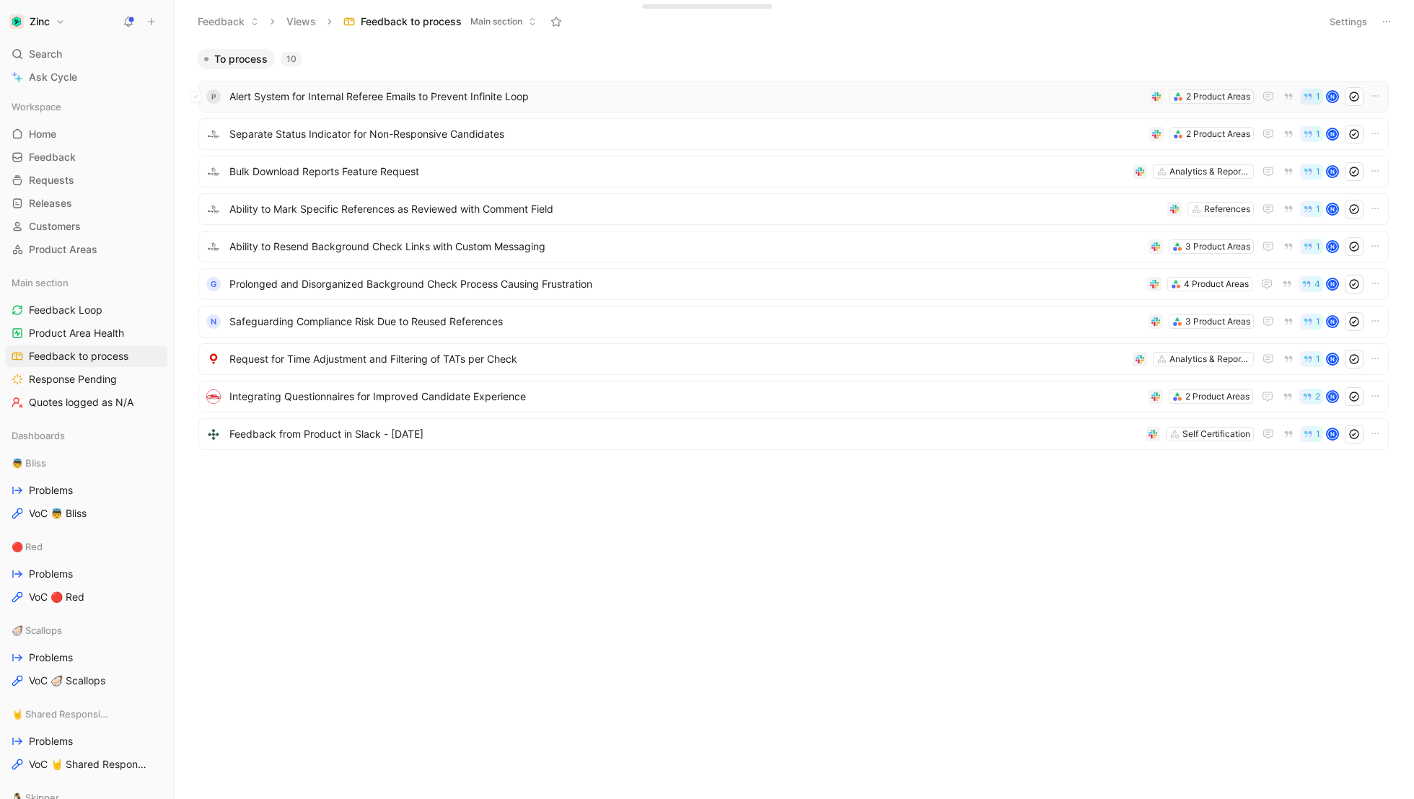
click at [317, 99] on span "Alert System for Internal Referee Emails to Prevent Infinite Loop" at bounding box center [686, 96] width 914 height 17
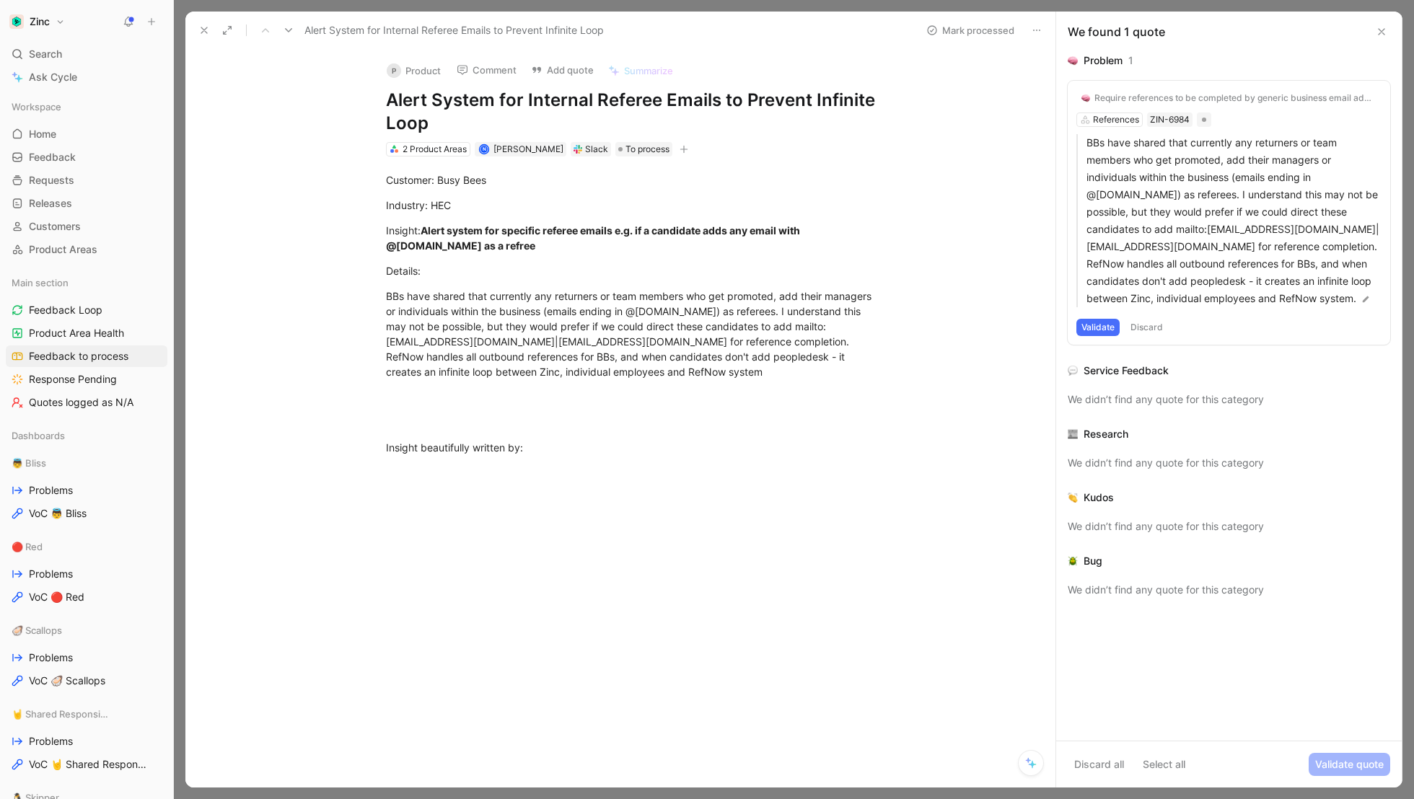
click at [425, 72] on button "P Product" at bounding box center [413, 71] width 67 height 22
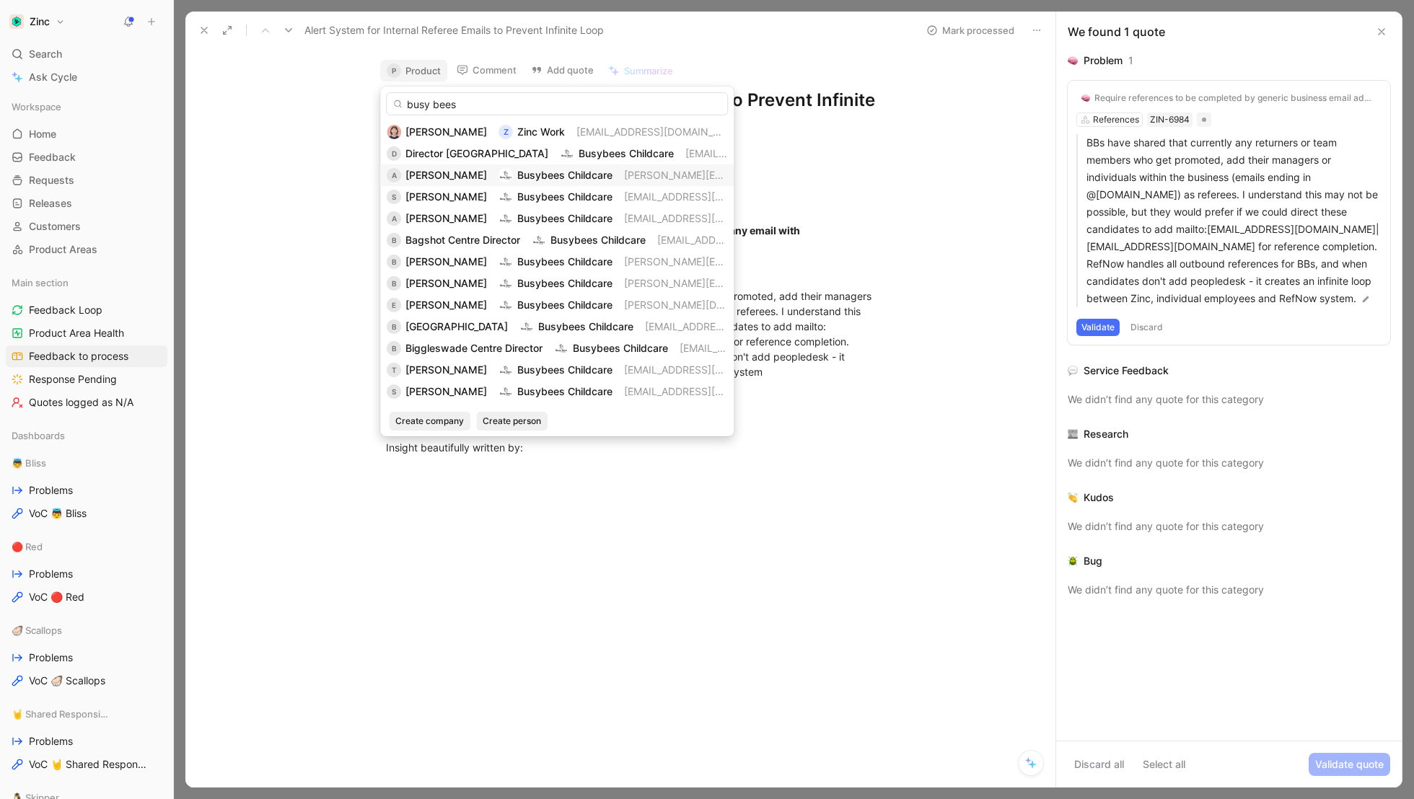
type input "busy bees"
click at [454, 180] on span "[PERSON_NAME]" at bounding box center [446, 175] width 82 height 12
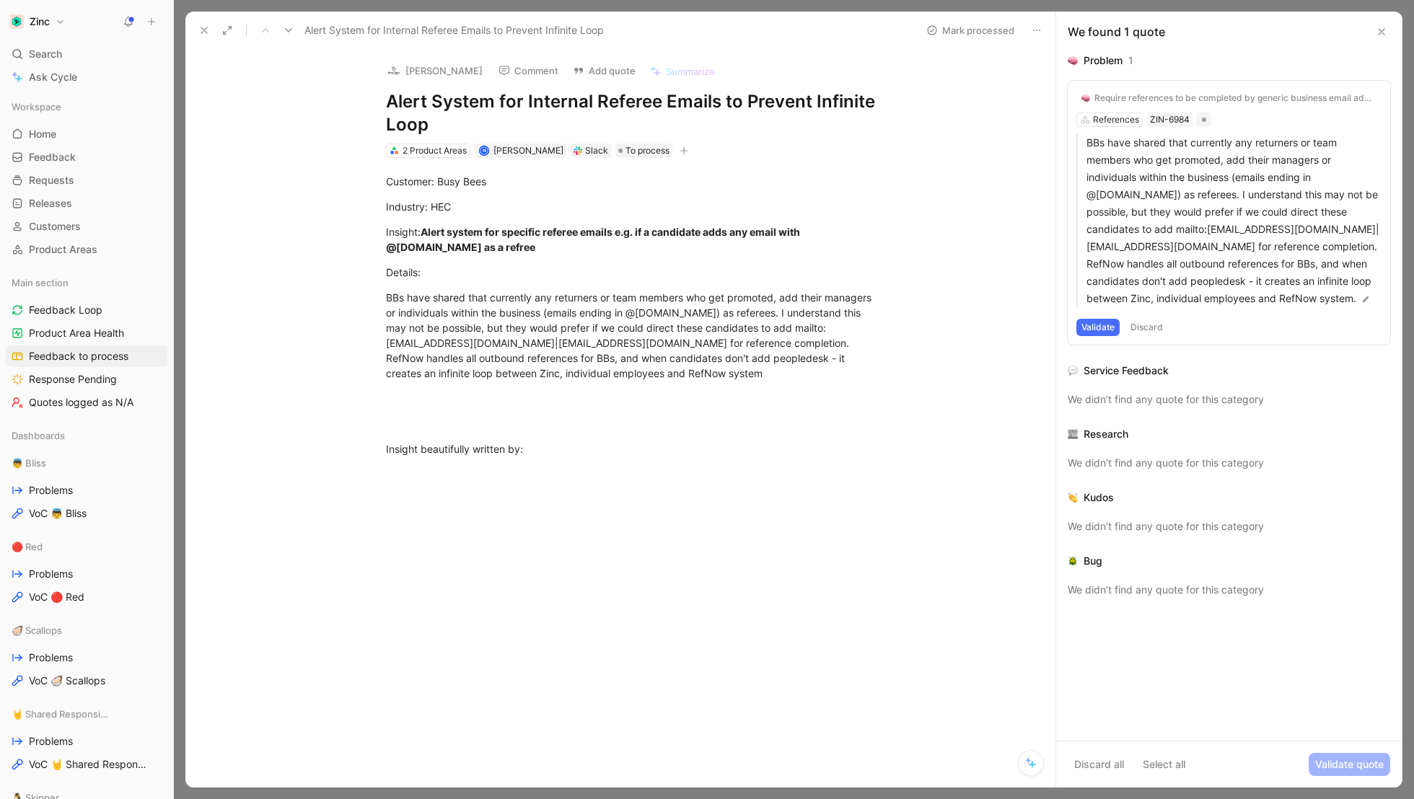
click at [202, 27] on icon at bounding box center [204, 31] width 12 height 12
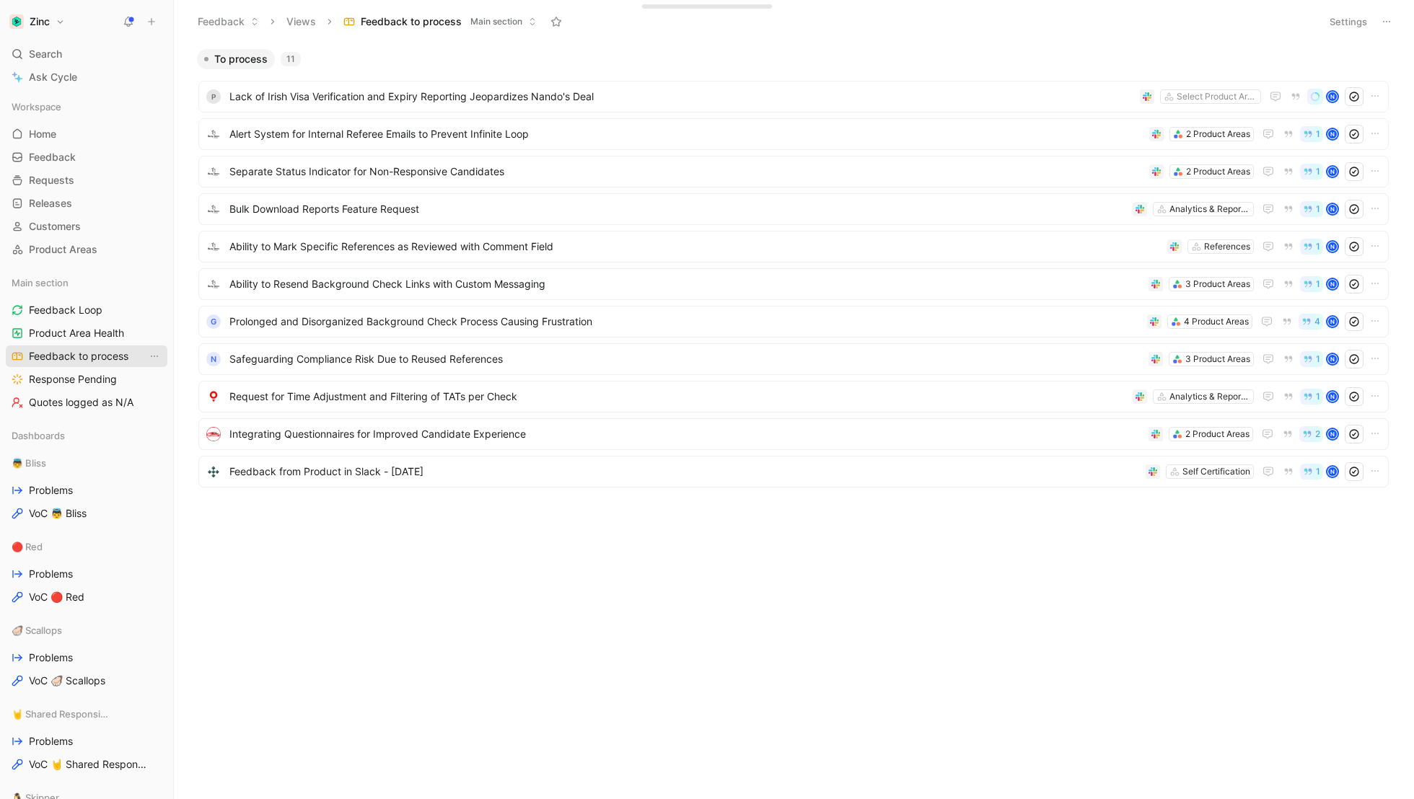
click at [63, 361] on span "Feedback to process" at bounding box center [79, 356] width 100 height 14
click at [320, 97] on span "Lack of Irish Visa Verification and Expiry Reporting Jeopardizes Nando's Deal" at bounding box center [681, 96] width 905 height 17
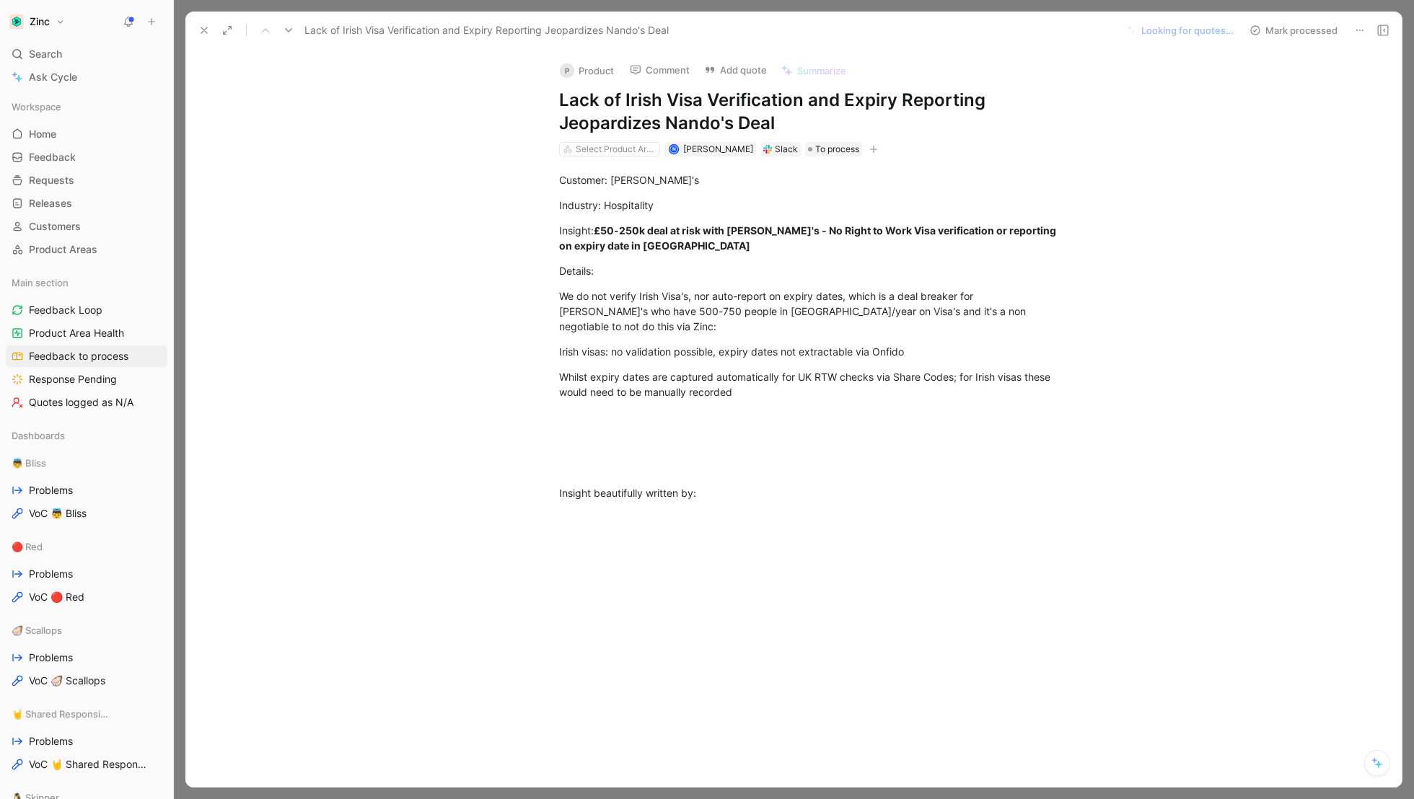
click at [594, 69] on button "P Product" at bounding box center [586, 71] width 67 height 22
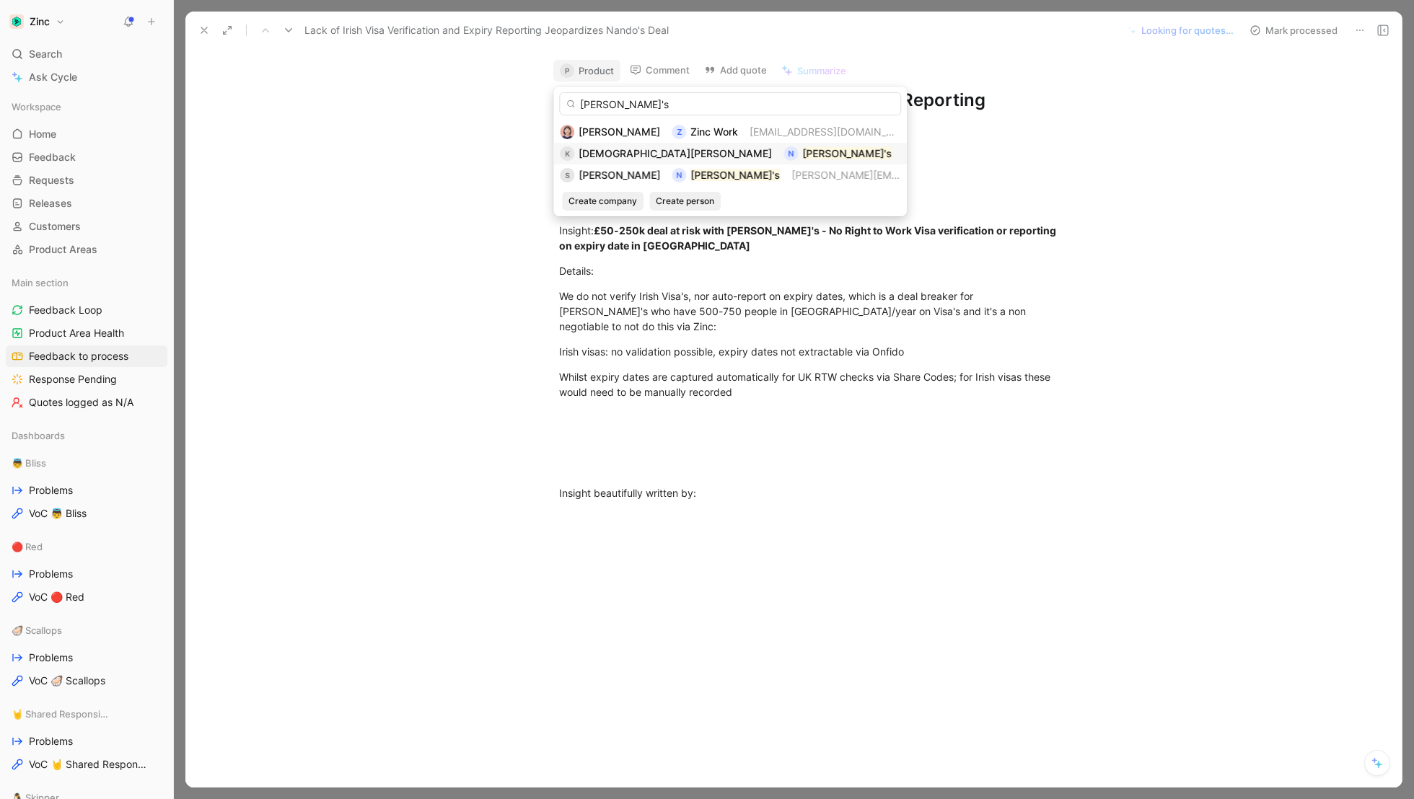
type input "[PERSON_NAME]'s"
click at [633, 149] on span "[DEMOGRAPHIC_DATA][PERSON_NAME]" at bounding box center [675, 153] width 193 height 12
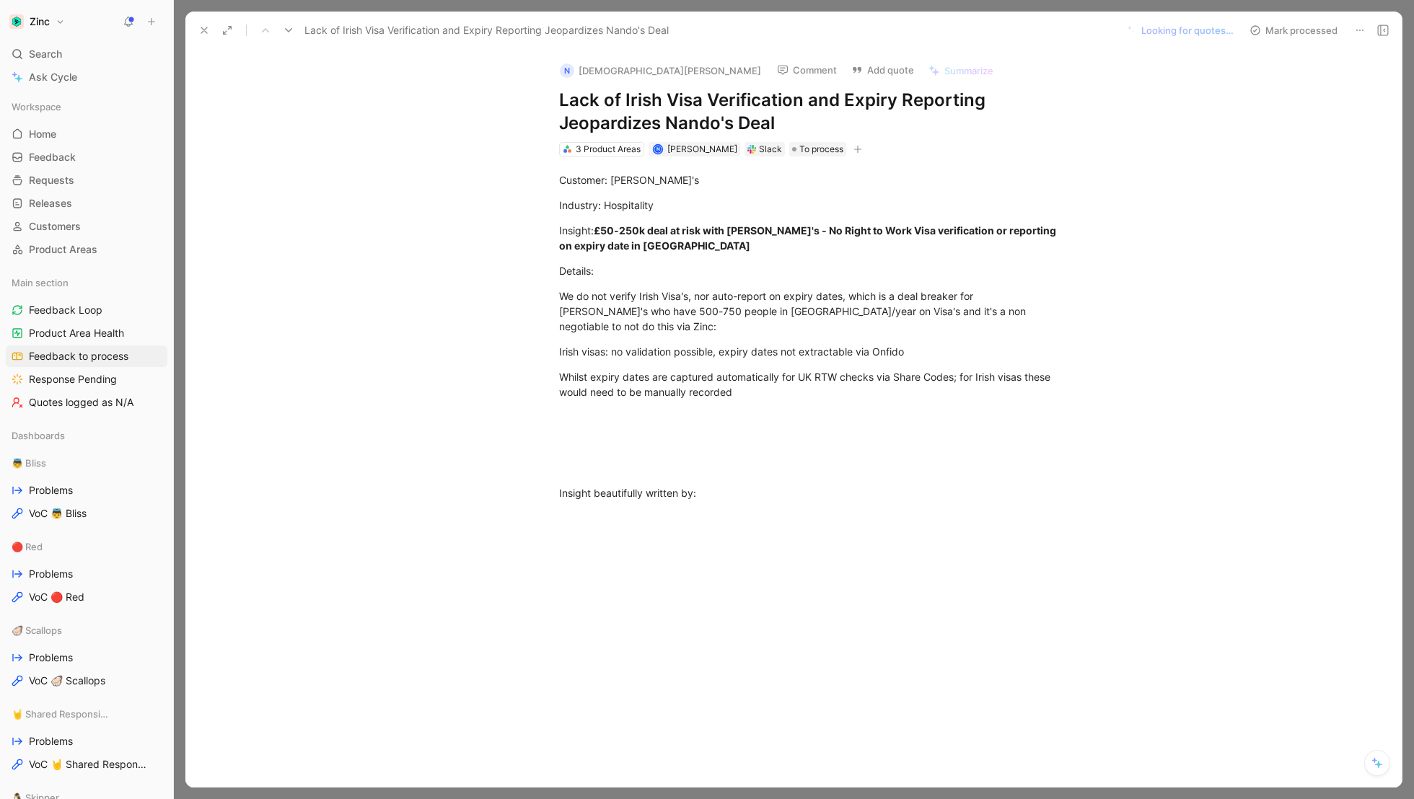
click at [206, 28] on icon at bounding box center [204, 31] width 12 height 12
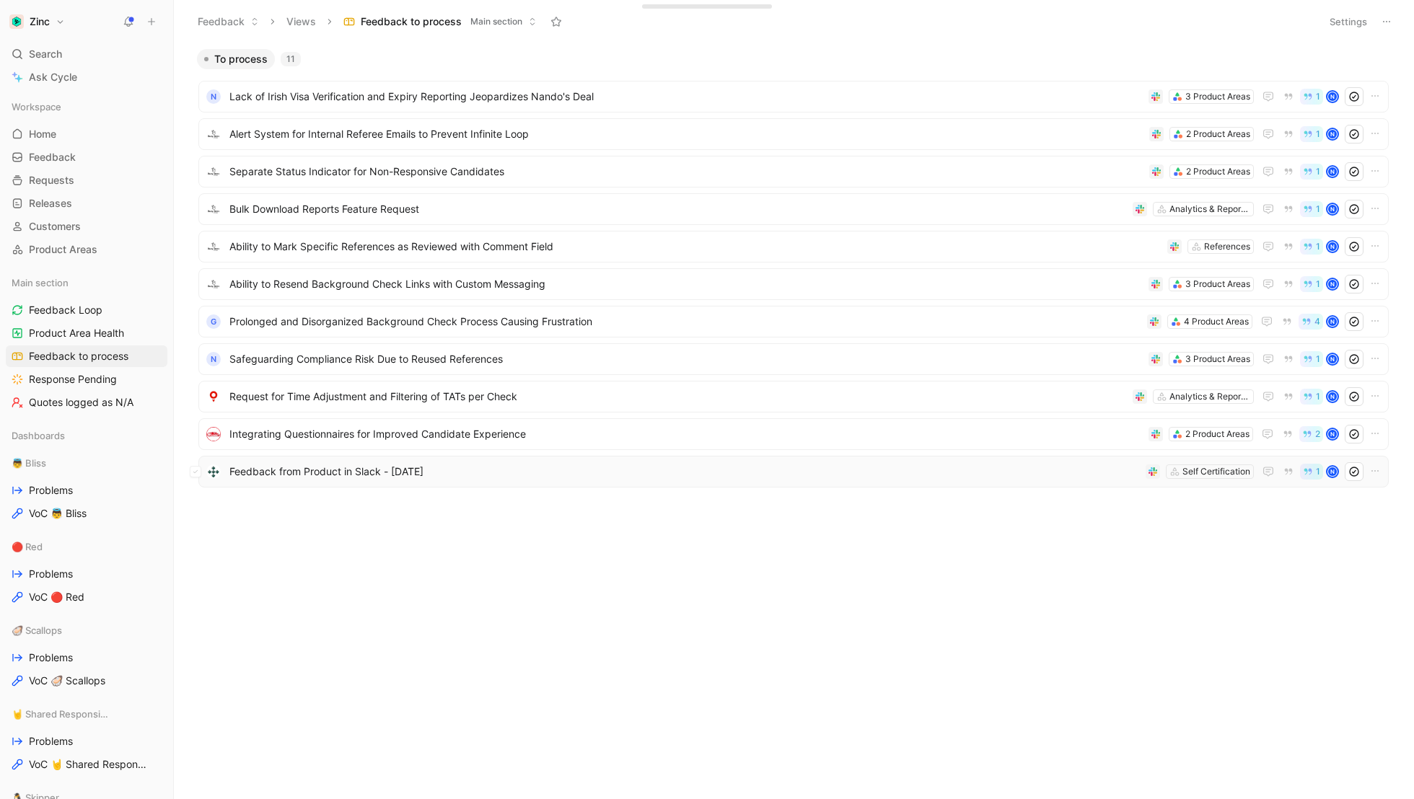
click at [355, 468] on span "Feedback from Product in Slack - [DATE]" at bounding box center [684, 471] width 911 height 17
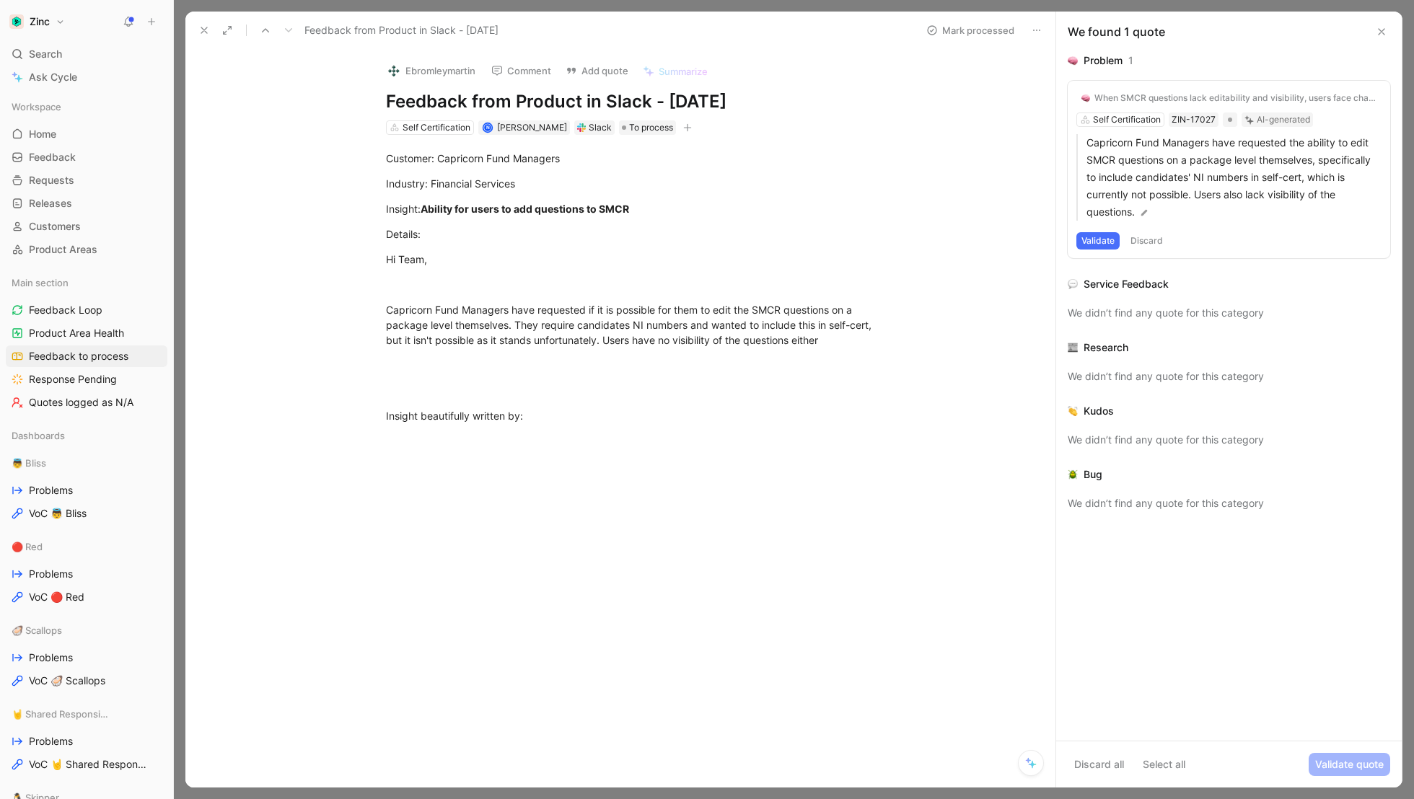
click at [205, 24] on button at bounding box center [204, 30] width 20 height 20
